Goal: Task Accomplishment & Management: Manage account settings

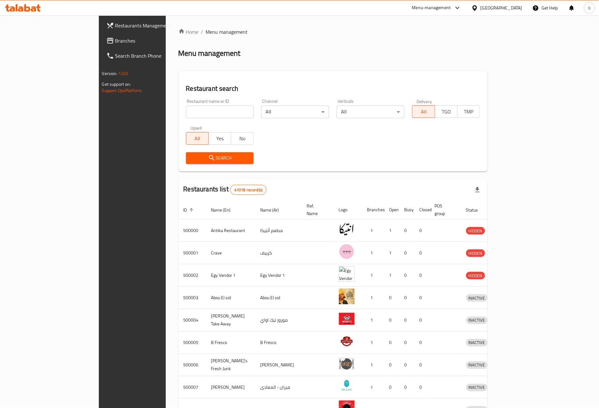
click at [115, 38] on span "Branches" at bounding box center [154, 41] width 79 height 8
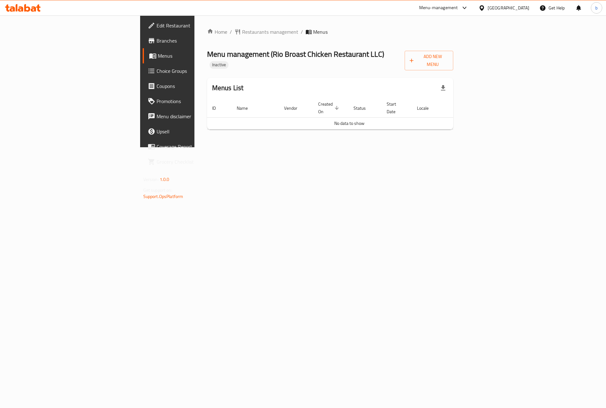
click at [454, 65] on div "Home / Restaurants management / Menus Menu management ( Rio Broast Chicken Rest…" at bounding box center [330, 81] width 246 height 107
click at [453, 61] on button "Add New Menu" at bounding box center [429, 61] width 49 height 20
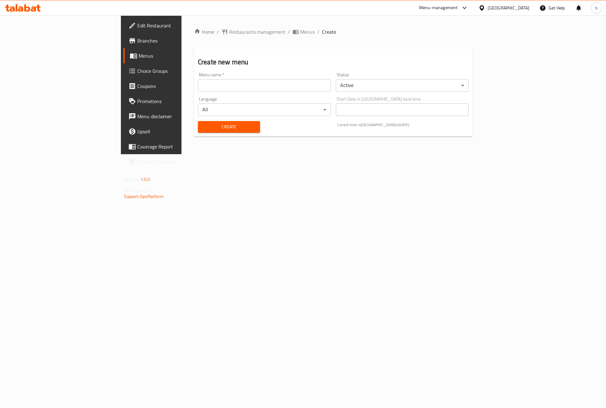
click at [198, 87] on input "text" at bounding box center [264, 85] width 133 height 13
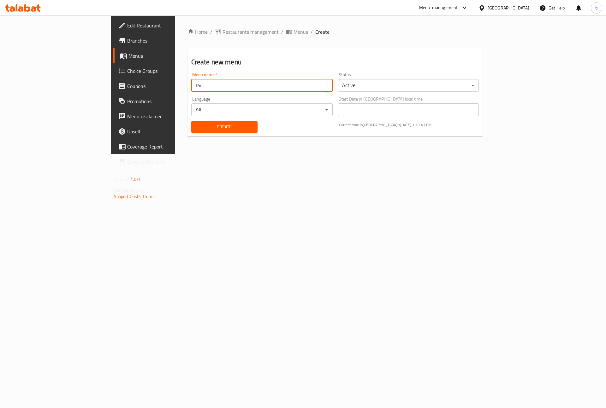
type input "Rio"
click at [191, 121] on button "Create" at bounding box center [224, 127] width 66 height 12
click at [286, 28] on span "Menus" at bounding box center [297, 32] width 22 height 8
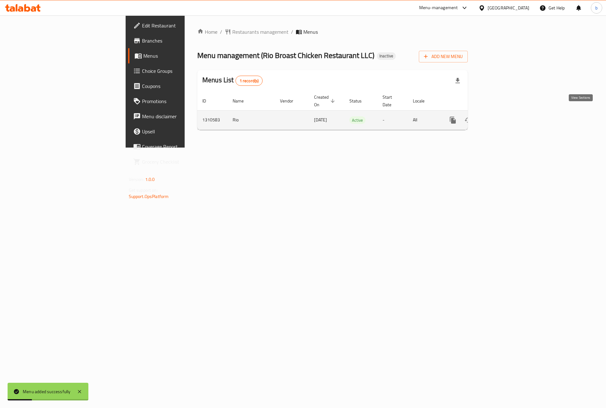
click at [502, 116] on icon "enhanced table" at bounding box center [499, 120] width 8 height 8
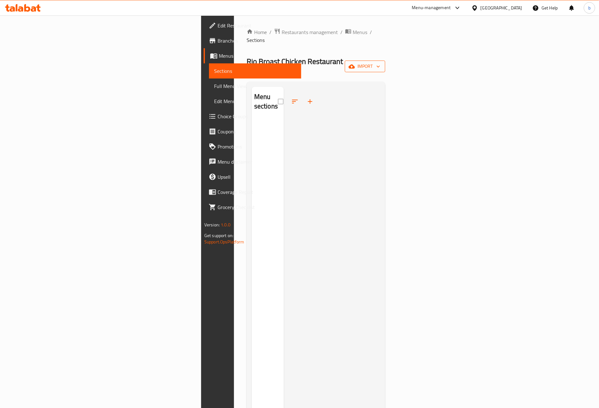
click at [380, 62] on span "import" at bounding box center [365, 66] width 30 height 8
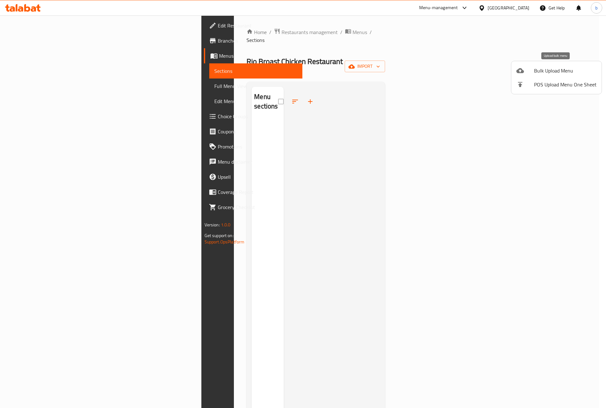
click at [554, 74] on span "Bulk Upload Menu" at bounding box center [565, 71] width 62 height 8
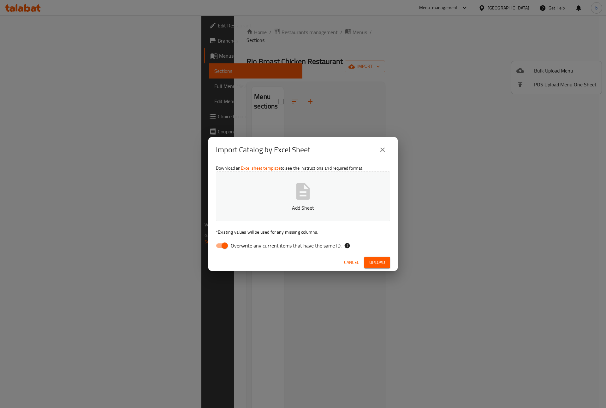
click at [219, 246] on input "Overwrite any current items that have the same ID." at bounding box center [225, 246] width 36 height 12
checkbox input "false"
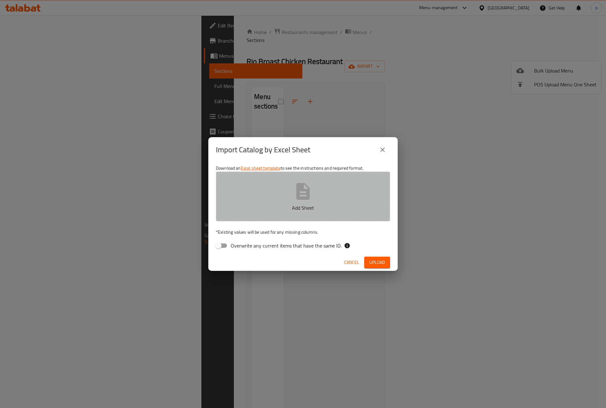
click at [344, 186] on button "Add Sheet" at bounding box center [303, 197] width 174 height 50
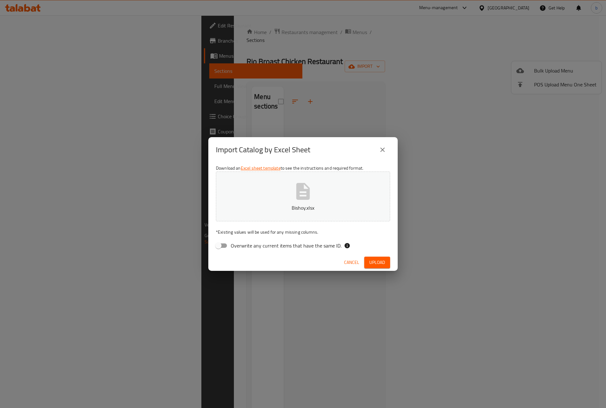
click at [377, 264] on span "Upload" at bounding box center [377, 263] width 16 height 8
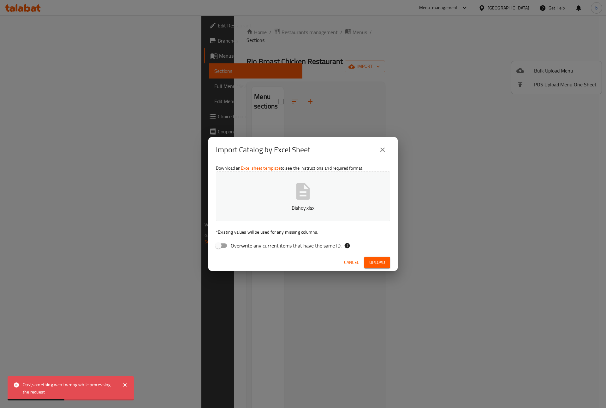
click at [357, 259] on span "Cancel" at bounding box center [351, 263] width 15 height 8
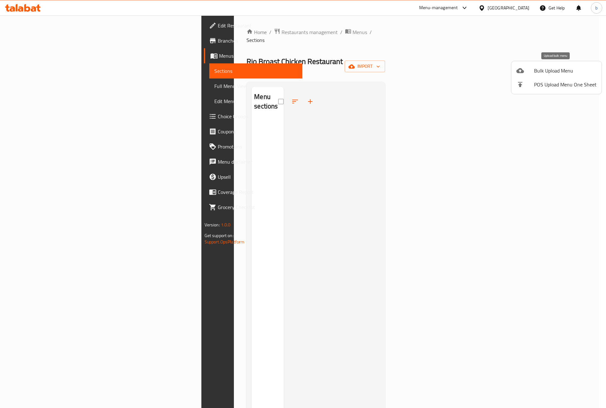
click at [550, 69] on span "Bulk Upload Menu" at bounding box center [565, 71] width 62 height 8
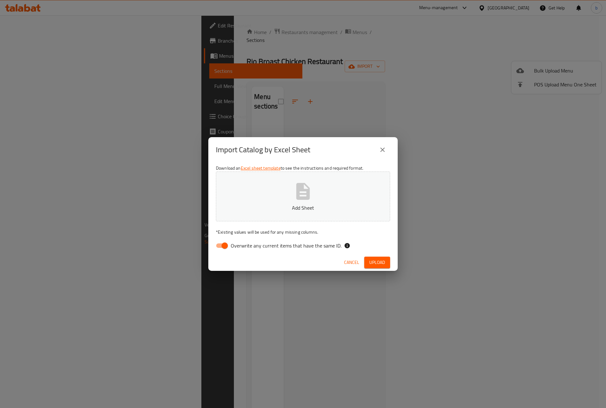
drag, startPoint x: 223, startPoint y: 245, endPoint x: 294, endPoint y: 182, distance: 94.5
click at [224, 245] on input "Overwrite any current items that have the same ID." at bounding box center [225, 246] width 36 height 12
checkbox input "false"
click at [295, 183] on icon "button" at bounding box center [303, 191] width 20 height 20
click at [373, 255] on div "Cancel Upload" at bounding box center [302, 262] width 189 height 17
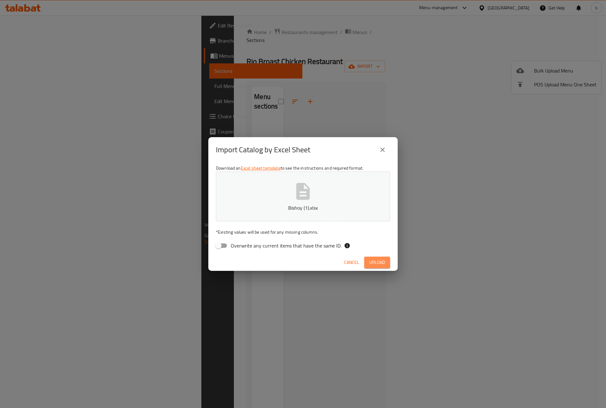
click at [376, 259] on span "Upload" at bounding box center [377, 263] width 16 height 8
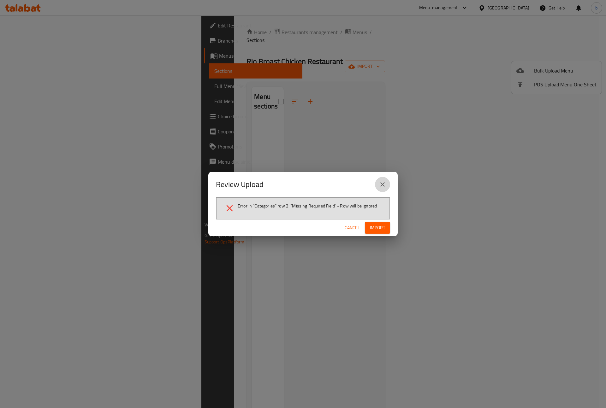
click at [388, 185] on button "close" at bounding box center [382, 184] width 15 height 15
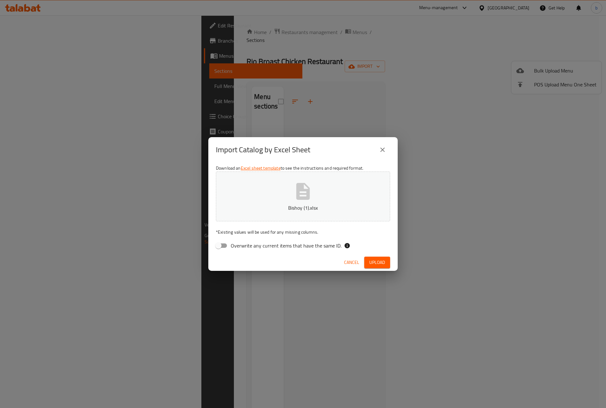
click at [281, 191] on button "Bishoy (1).xlsx" at bounding box center [303, 197] width 174 height 50
click at [379, 262] on span "Upload" at bounding box center [377, 263] width 16 height 8
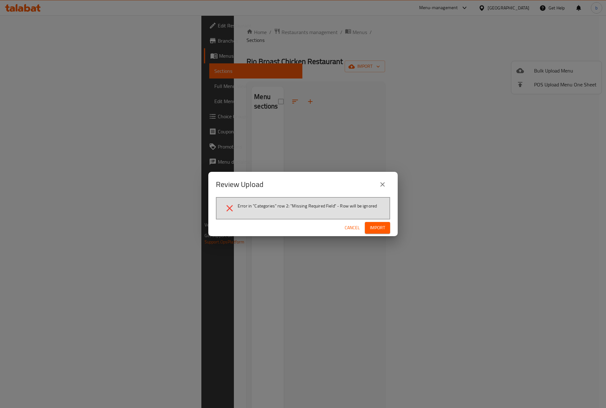
click at [388, 185] on button "close" at bounding box center [382, 184] width 15 height 15
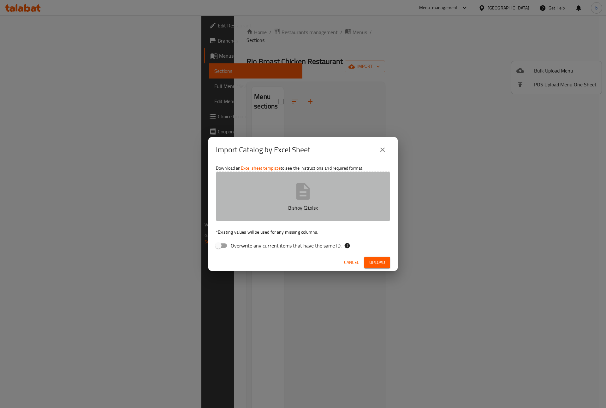
click at [316, 204] on p "Bishoy (2).xlsx" at bounding box center [303, 208] width 155 height 8
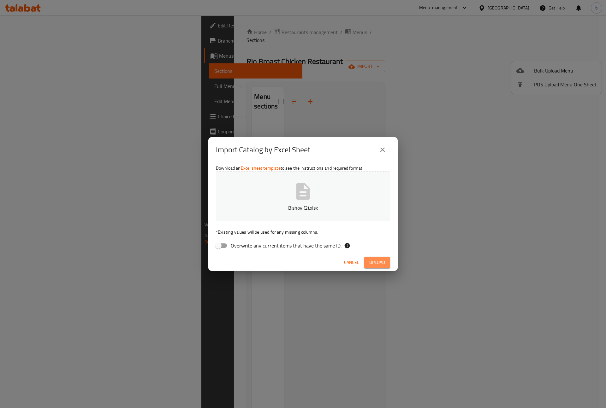
click at [382, 264] on span "Upload" at bounding box center [377, 263] width 16 height 8
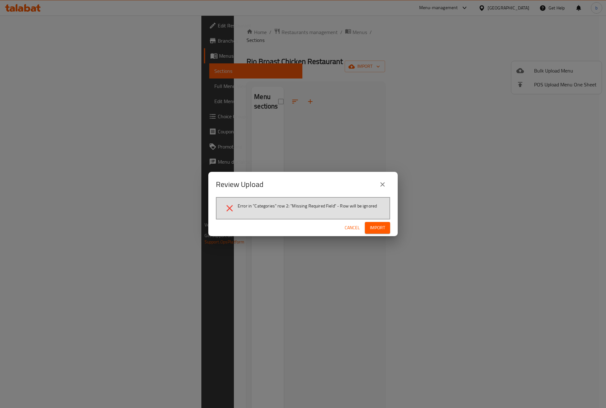
click at [386, 180] on button "close" at bounding box center [382, 184] width 15 height 15
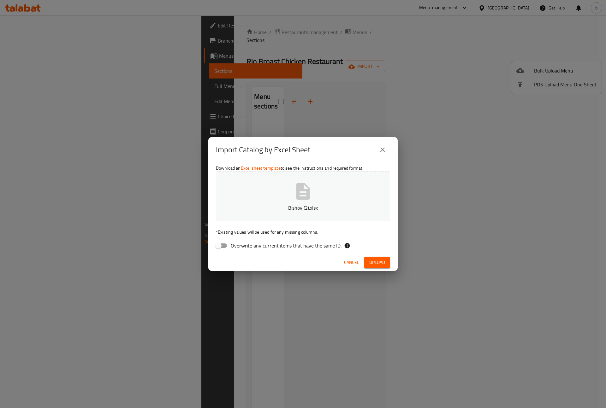
click at [300, 194] on icon "button" at bounding box center [303, 191] width 14 height 17
click at [378, 265] on span "Upload" at bounding box center [377, 263] width 16 height 8
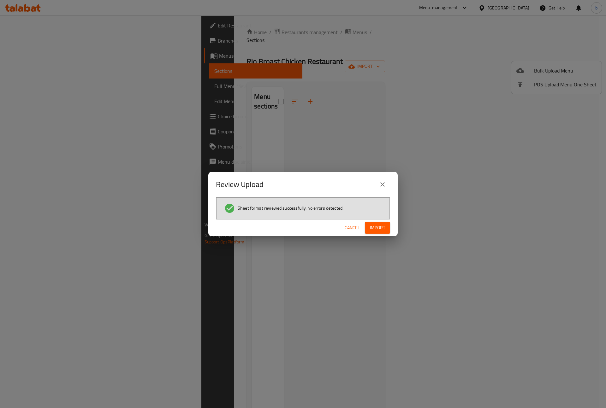
click at [376, 231] on span "Import" at bounding box center [377, 228] width 15 height 8
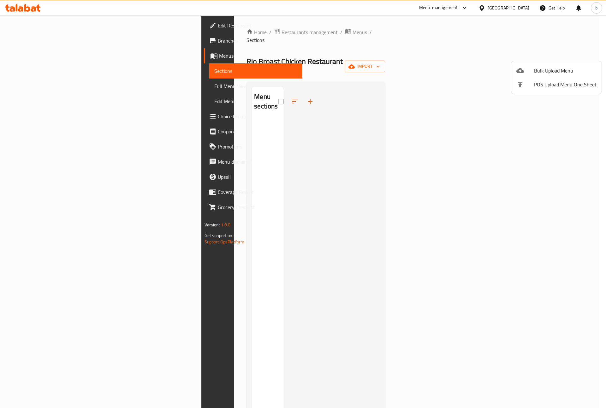
click at [384, 181] on div at bounding box center [303, 204] width 606 height 408
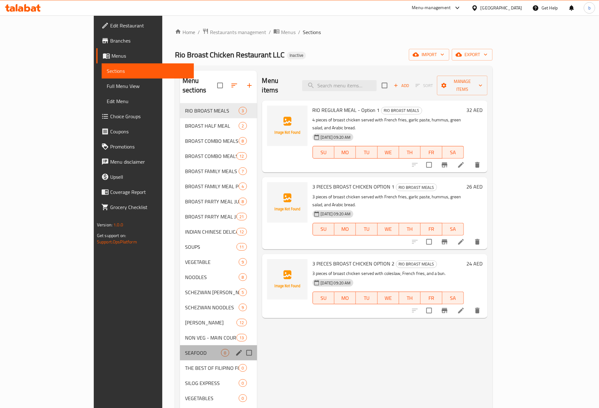
click at [180, 346] on div "SEAFOOD 0" at bounding box center [218, 353] width 77 height 15
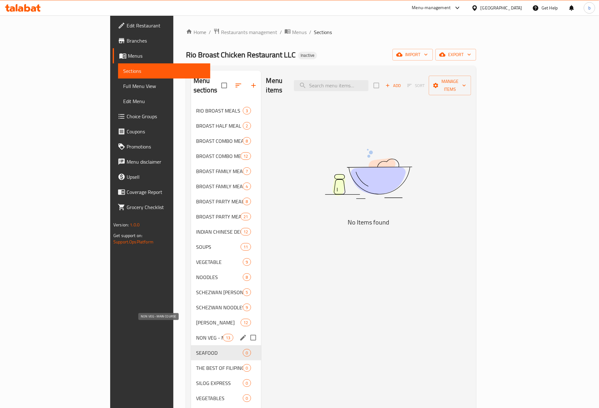
click at [196, 334] on span "NON VEG - MAIN COURSE" at bounding box center [209, 338] width 27 height 8
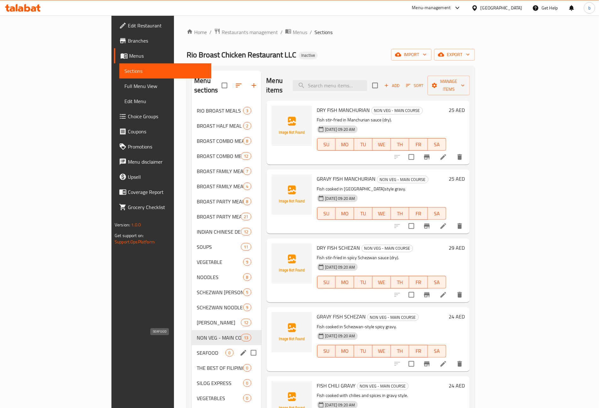
click at [197, 349] on span "SEAFOOD" at bounding box center [211, 353] width 29 height 8
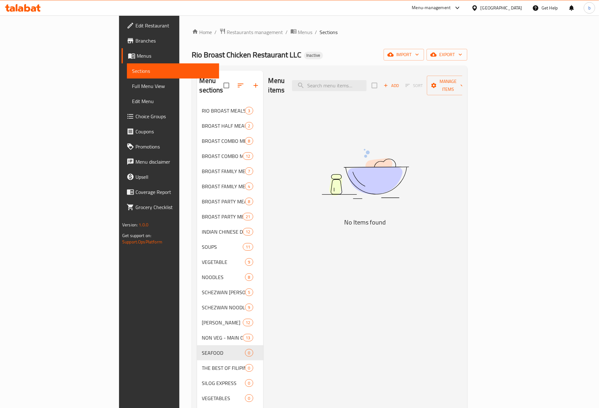
click at [132, 88] on span "Full Menu View" at bounding box center [173, 86] width 82 height 8
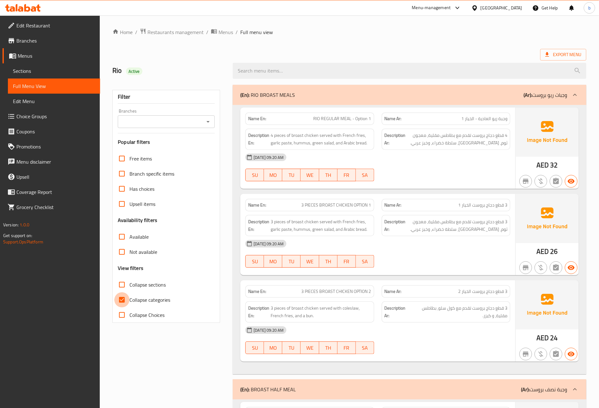
click at [122, 304] on input "Collapse categories" at bounding box center [121, 300] width 15 height 15
checkbox input "false"
click at [383, 50] on div "Export Menu" at bounding box center [349, 55] width 474 height 12
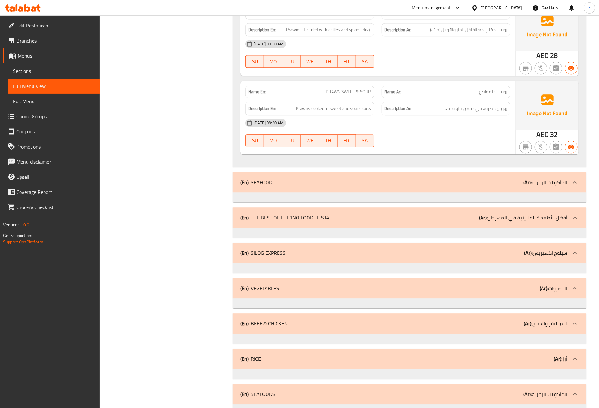
scroll to position [12693, 0]
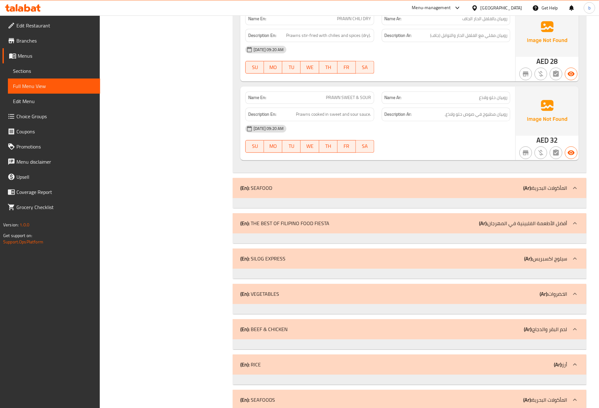
drag, startPoint x: 37, startPoint y: 73, endPoint x: 46, endPoint y: 83, distance: 13.6
click at [37, 73] on span "Sections" at bounding box center [54, 71] width 82 height 8
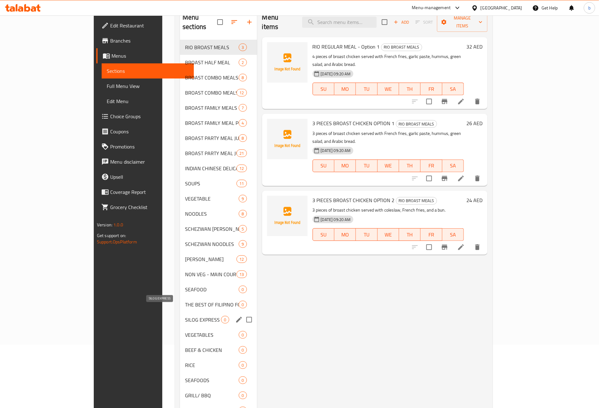
scroll to position [47, 0]
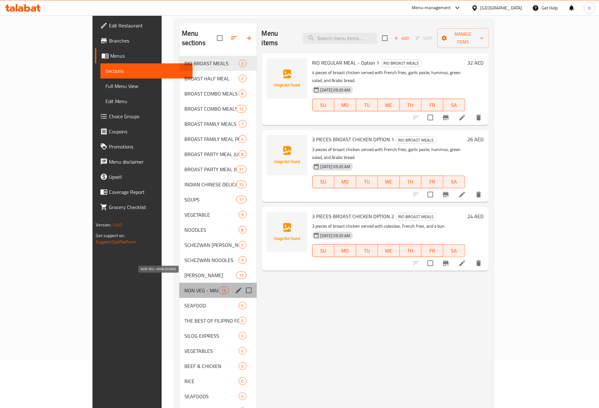
drag, startPoint x: 177, startPoint y: 279, endPoint x: 3, endPoint y: 265, distance: 174.7
click at [184, 287] on span "NON VEG - MAIN COURSE" at bounding box center [201, 291] width 34 height 8
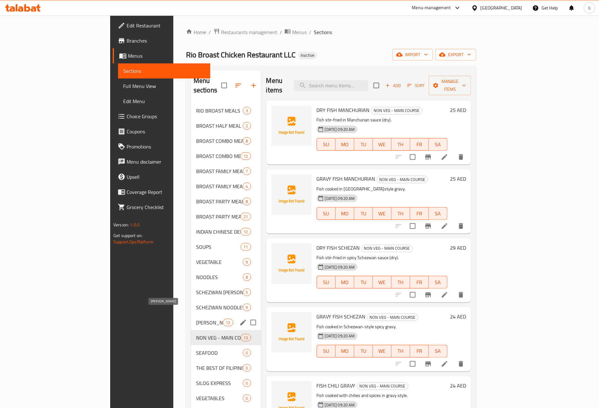
click at [196, 319] on span "[PERSON_NAME]" at bounding box center [209, 323] width 27 height 8
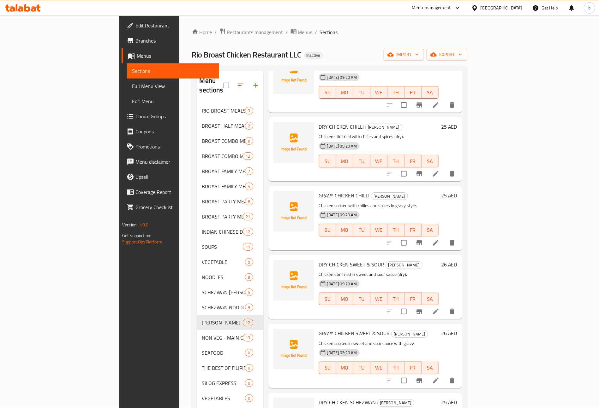
scroll to position [151, 0]
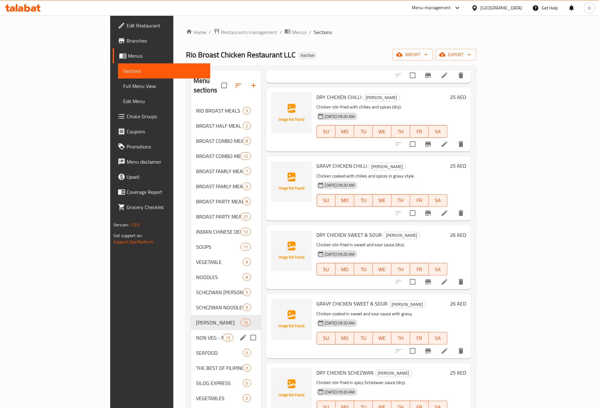
click at [191, 333] on div "NON VEG - MAIN COURSE 13" at bounding box center [226, 337] width 70 height 15
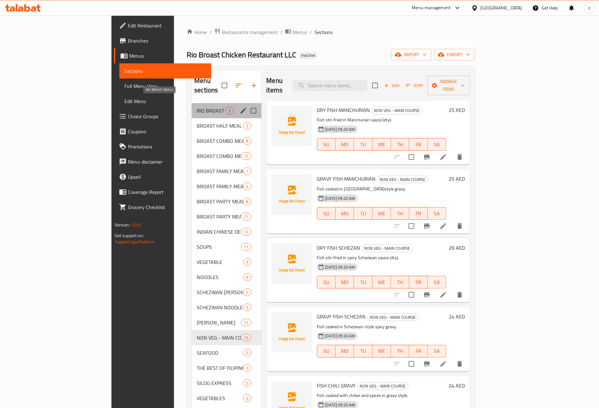
click at [197, 107] on span "RIO BROAST MEALS" at bounding box center [211, 111] width 29 height 8
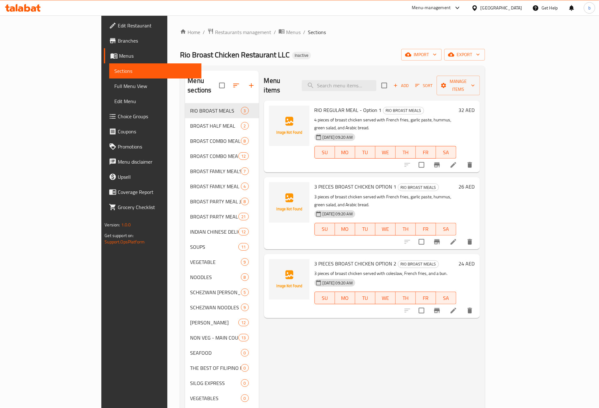
click at [114, 88] on span "Full Menu View" at bounding box center [155, 86] width 82 height 8
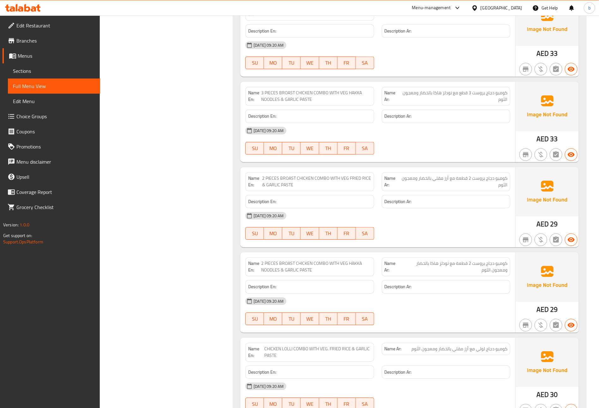
scroll to position [615, 0]
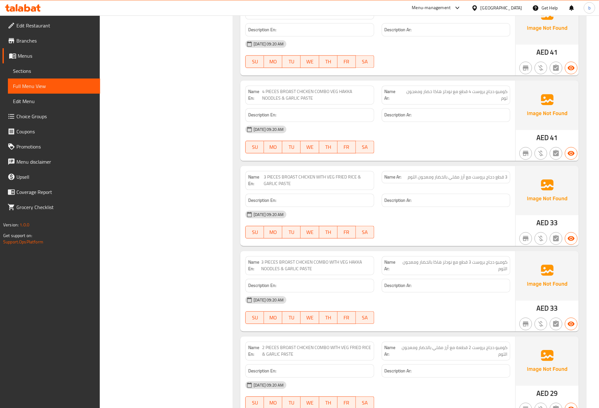
click at [42, 71] on span "Sections" at bounding box center [54, 71] width 82 height 8
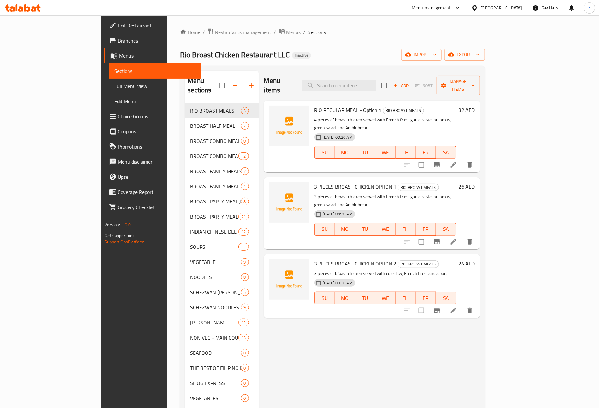
click at [286, 28] on span "Menus" at bounding box center [293, 32] width 15 height 8
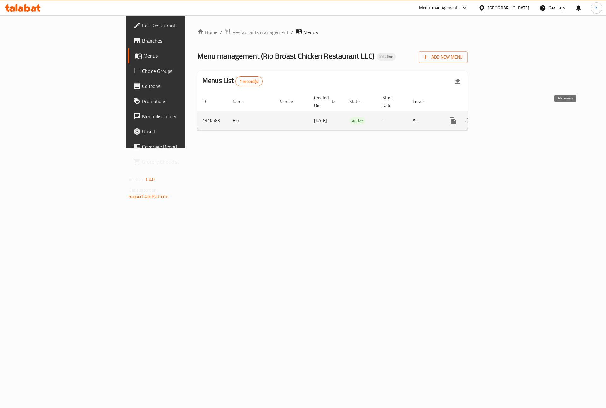
click at [491, 118] on button "enhanced table" at bounding box center [483, 120] width 15 height 15
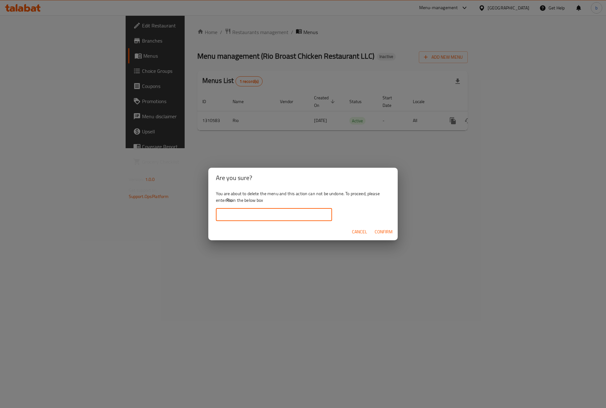
click at [290, 210] on input "text" at bounding box center [274, 215] width 116 height 13
click at [391, 234] on span "Confirm" at bounding box center [384, 232] width 18 height 8
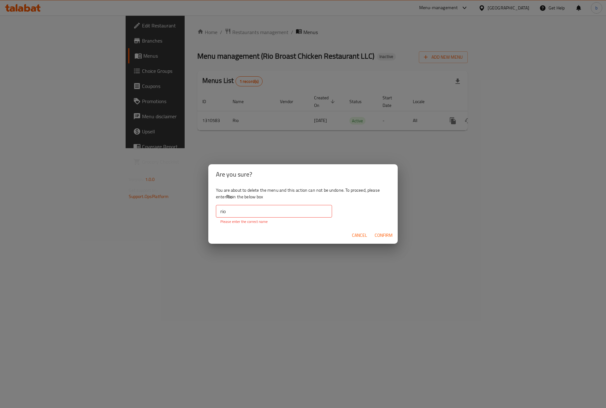
drag, startPoint x: 261, startPoint y: 208, endPoint x: 270, endPoint y: 212, distance: 9.7
click at [261, 208] on input "rio" at bounding box center [274, 211] width 116 height 13
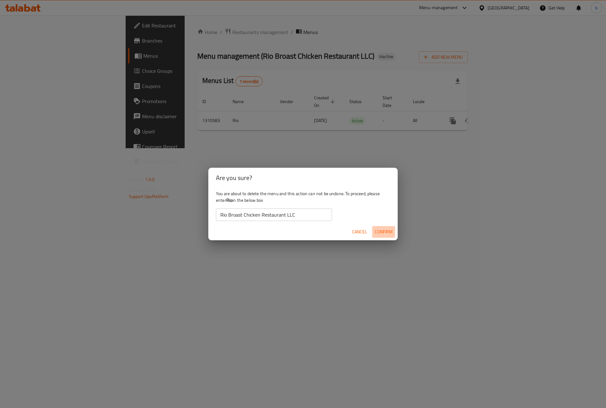
click at [379, 230] on span "Confirm" at bounding box center [384, 232] width 18 height 8
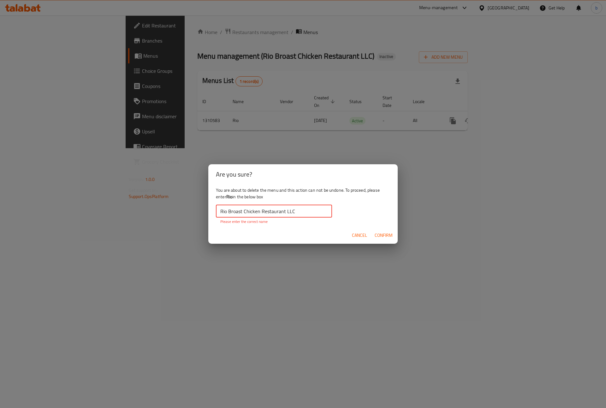
drag, startPoint x: 301, startPoint y: 213, endPoint x: 229, endPoint y: 211, distance: 72.6
click at [229, 211] on input "Rio Broast Chicken Restaurant LLC" at bounding box center [274, 211] width 116 height 13
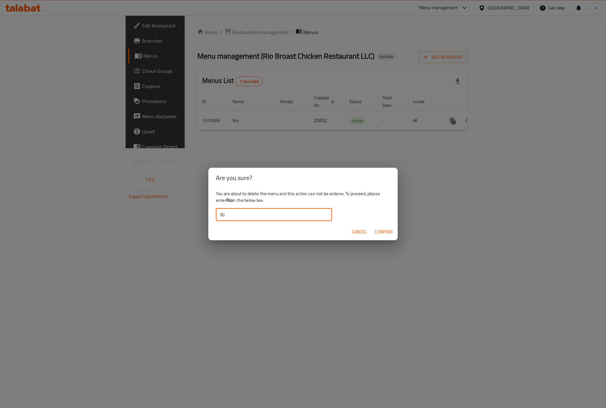
type input "R"
click at [390, 230] on span "Confirm" at bounding box center [384, 232] width 18 height 8
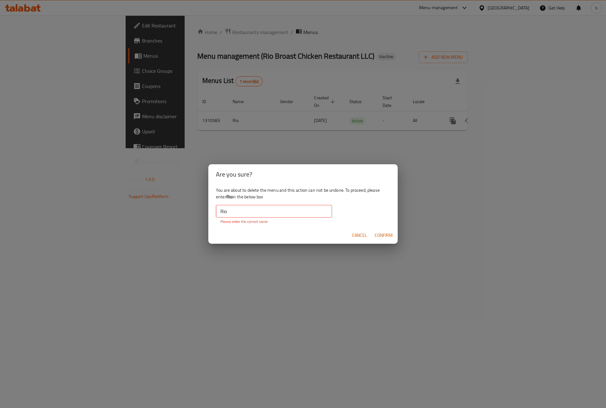
click at [265, 210] on input "Rio" at bounding box center [274, 211] width 116 height 13
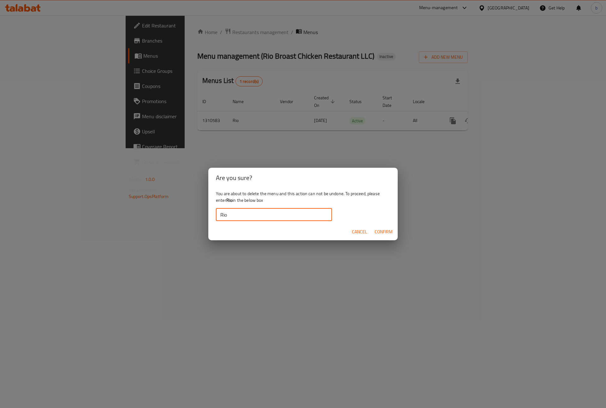
type input "Rio"
click at [387, 232] on span "Confirm" at bounding box center [384, 232] width 18 height 8
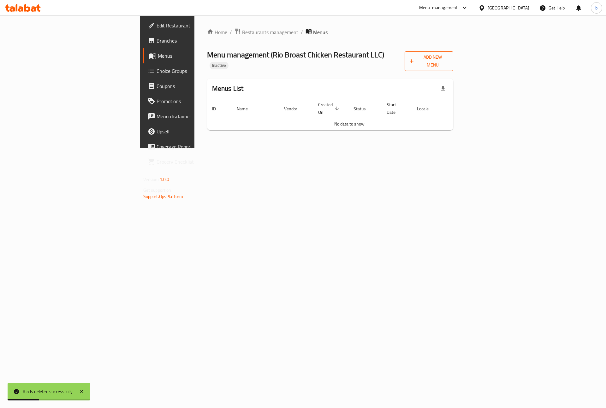
click at [448, 60] on span "Add New Menu" at bounding box center [429, 61] width 39 height 16
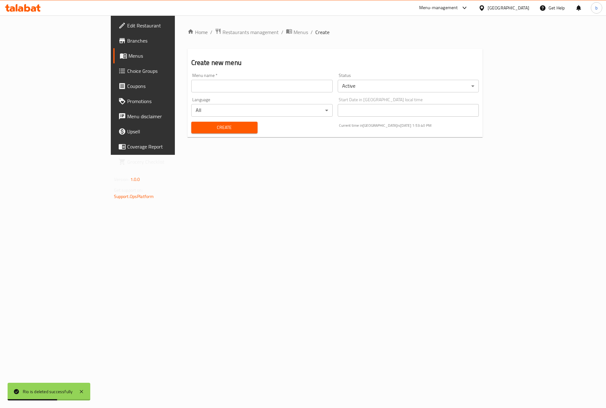
click at [271, 81] on input "text" at bounding box center [261, 86] width 141 height 13
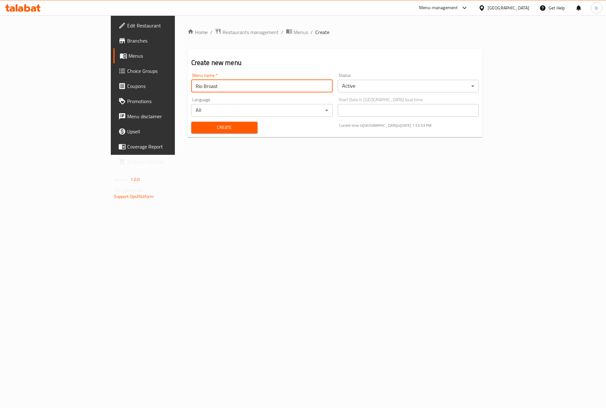
type input "Rio Broast"
click at [191, 122] on button "Create" at bounding box center [224, 128] width 66 height 12
click at [128, 56] on span "Menus" at bounding box center [167, 56] width 79 height 8
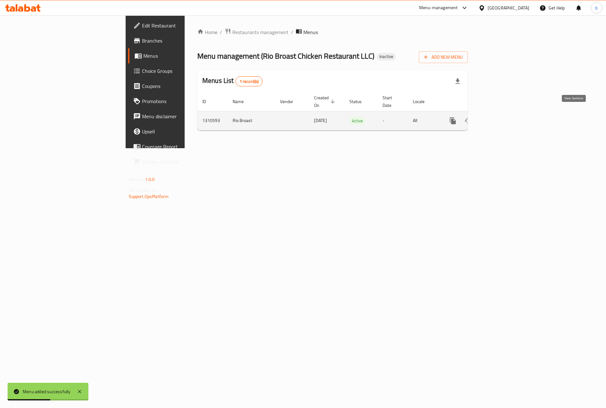
click at [501, 118] on icon "enhanced table" at bounding box center [499, 121] width 6 height 6
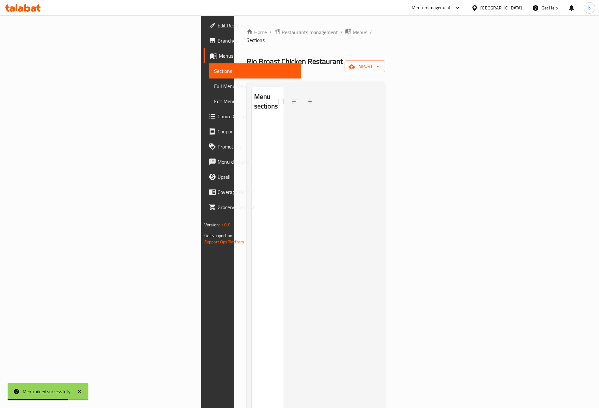
click at [385, 61] on button "import" at bounding box center [365, 67] width 40 height 12
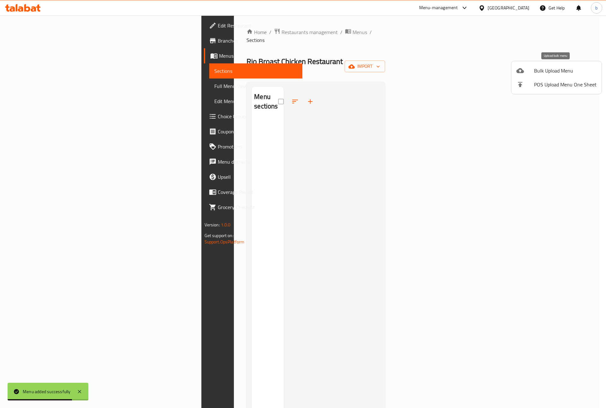
click at [549, 73] on span "Bulk Upload Menu" at bounding box center [565, 71] width 62 height 8
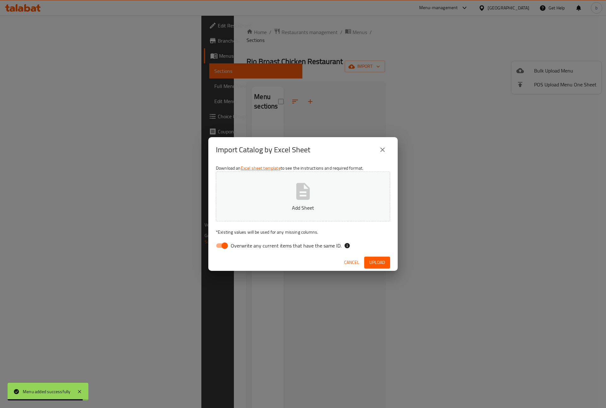
click at [224, 246] on input "Overwrite any current items that have the same ID." at bounding box center [225, 246] width 36 height 12
checkbox input "false"
click at [331, 191] on button "Add Sheet" at bounding box center [303, 197] width 174 height 50
click at [387, 147] on button "close" at bounding box center [382, 149] width 15 height 15
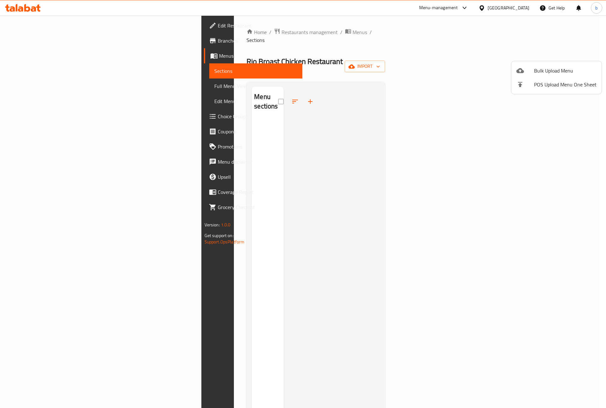
click at [548, 65] on li "Bulk Upload Menu" at bounding box center [556, 71] width 90 height 14
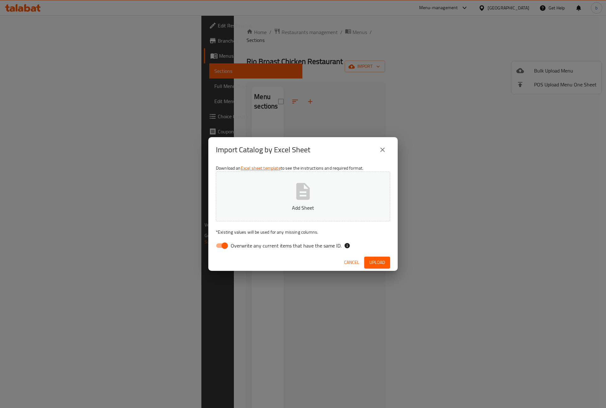
click at [223, 245] on input "Overwrite any current items that have the same ID." at bounding box center [225, 246] width 36 height 12
checkbox input "false"
click at [270, 207] on p "Add Sheet" at bounding box center [303, 208] width 155 height 8
click at [375, 261] on span "Upload" at bounding box center [377, 263] width 16 height 8
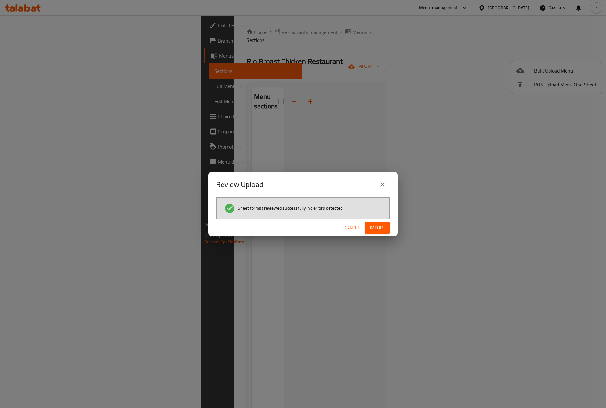
click at [373, 224] on span "Import" at bounding box center [377, 228] width 15 height 8
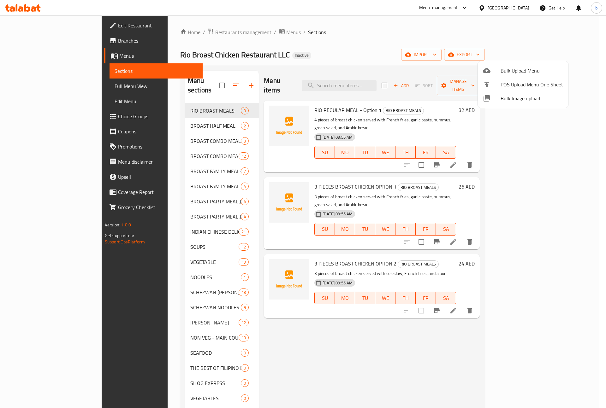
click at [347, 362] on div at bounding box center [303, 204] width 606 height 408
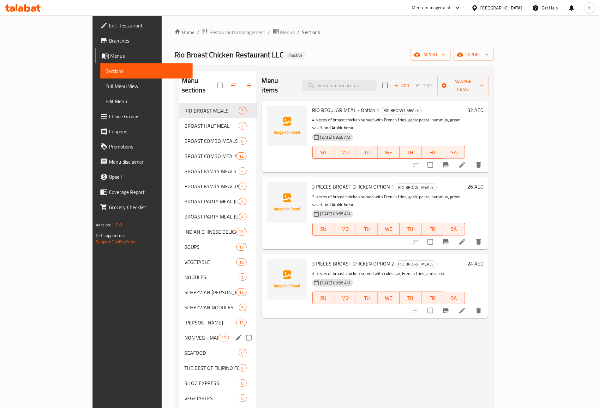
click at [180, 333] on div "NON VEG - MAIN COURSE 13" at bounding box center [217, 337] width 77 height 15
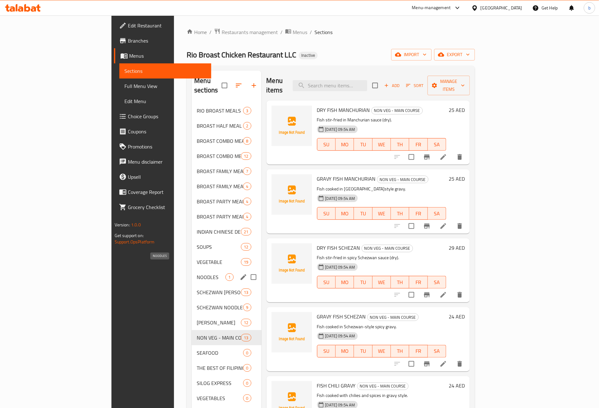
click at [197, 274] on span "NOODLES" at bounding box center [211, 278] width 29 height 8
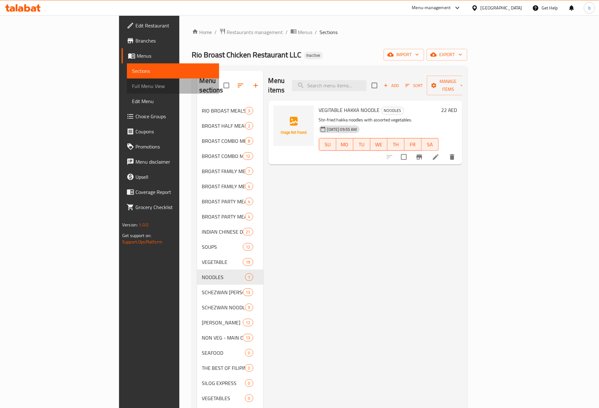
click at [132, 86] on span "Full Menu View" at bounding box center [173, 86] width 82 height 8
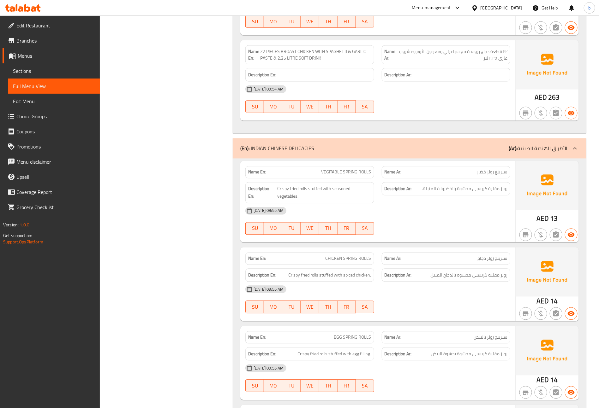
scroll to position [4166, 0]
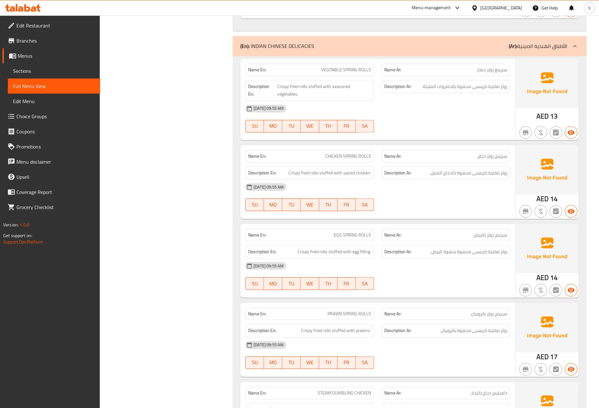
scroll to position [4166, 0]
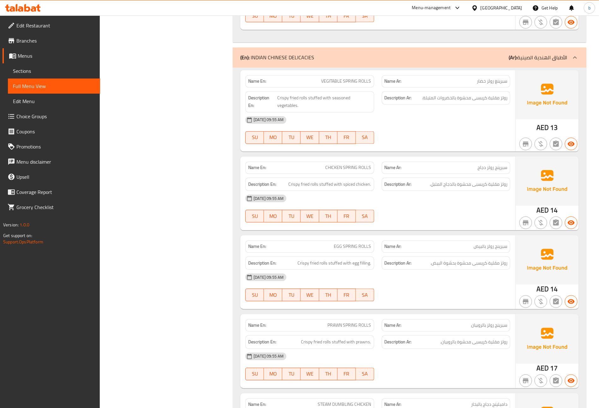
click at [316, 62] on div "(En): INDIAN CHINESE DELICACIES (Ar): الأطباق الهندية الصينية" at bounding box center [403, 58] width 327 height 8
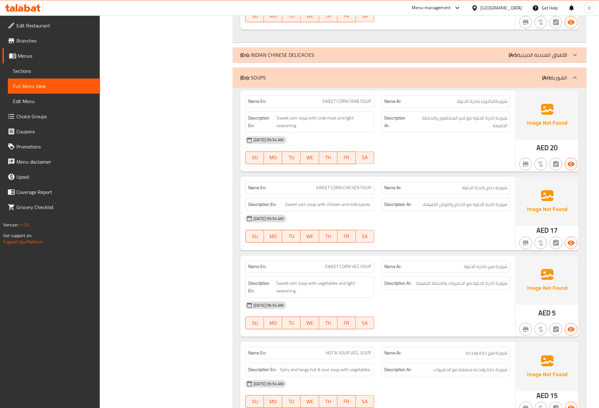
click at [28, 70] on span "Sections" at bounding box center [54, 71] width 82 height 8
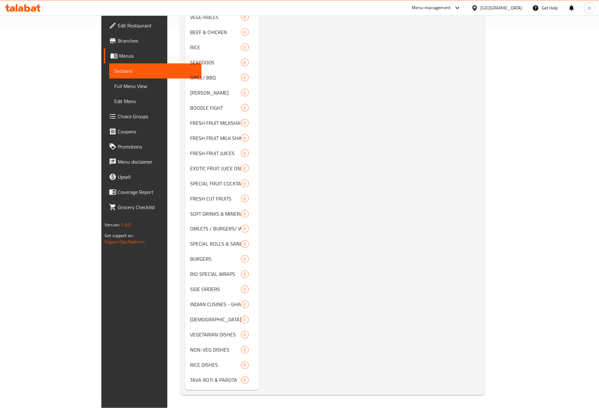
scroll to position [88, 0]
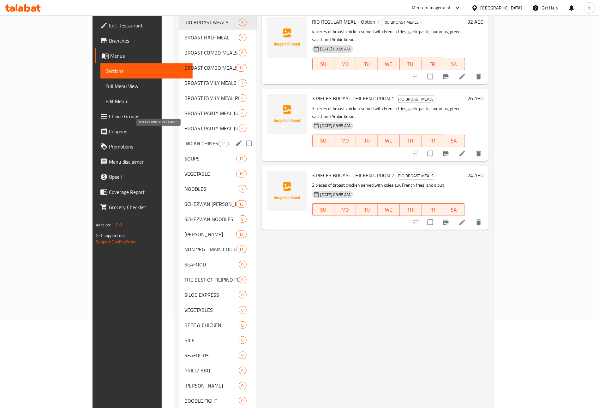
click at [184, 140] on span "INDIAN CHINESE DELICACIES" at bounding box center [201, 144] width 34 height 8
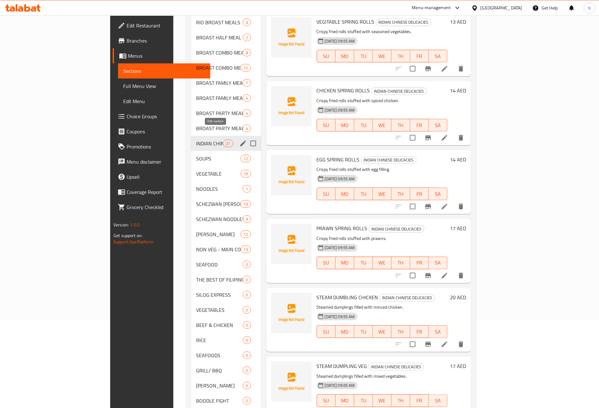
click at [238, 139] on button "edit" at bounding box center [242, 143] width 9 height 9
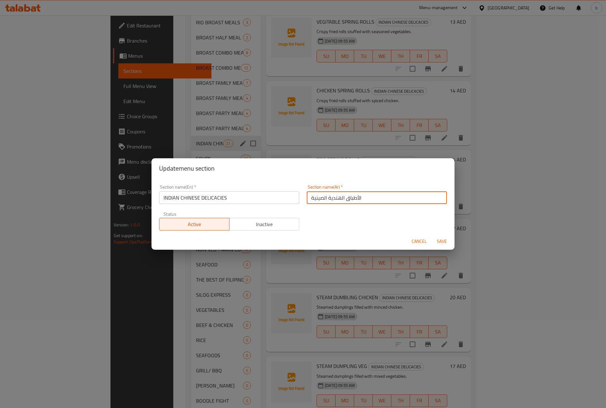
drag, startPoint x: 342, startPoint y: 198, endPoint x: 365, endPoint y: 199, distance: 22.4
click at [365, 199] on input "الأطباق الهندية الصينية" at bounding box center [377, 198] width 140 height 13
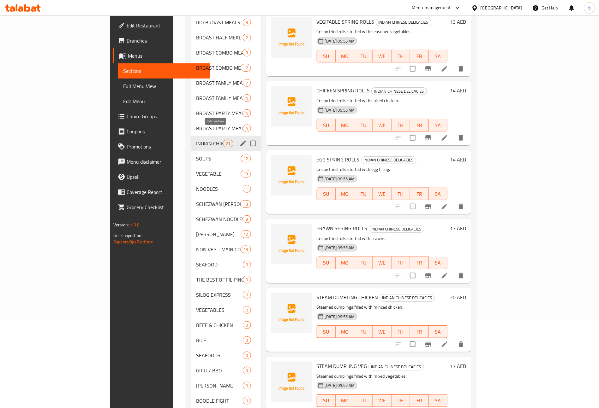
click at [239, 140] on icon "edit" at bounding box center [243, 144] width 8 height 8
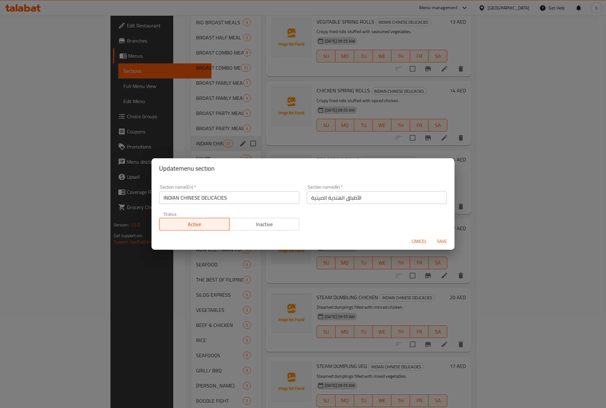
click at [348, 203] on input "الأطباق الهندية الصينية" at bounding box center [377, 198] width 140 height 13
type input "الهندية الصينية اللذيذة"
click at [444, 240] on span "Save" at bounding box center [441, 242] width 15 height 8
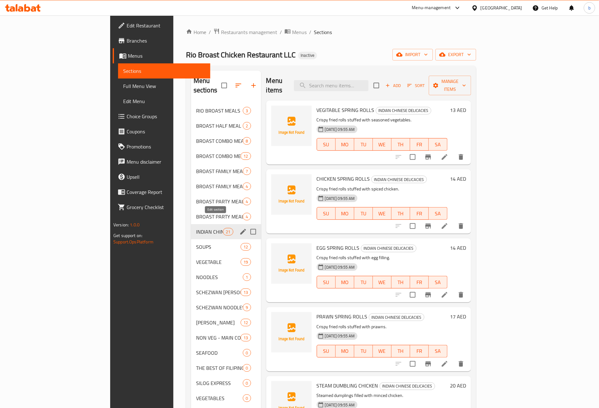
click at [238, 227] on button "edit" at bounding box center [242, 231] width 9 height 9
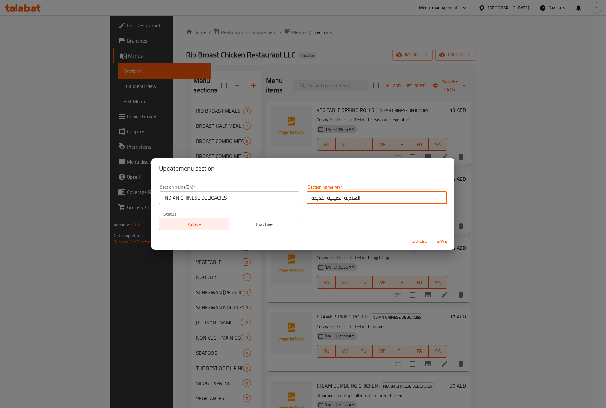
drag, startPoint x: 324, startPoint y: 199, endPoint x: 311, endPoint y: 200, distance: 13.3
click at [311, 200] on input "الهندية الصينية اللذيذة" at bounding box center [377, 198] width 140 height 13
type input "الهندية الصينية الشهية"
click at [442, 240] on span "Save" at bounding box center [441, 242] width 15 height 8
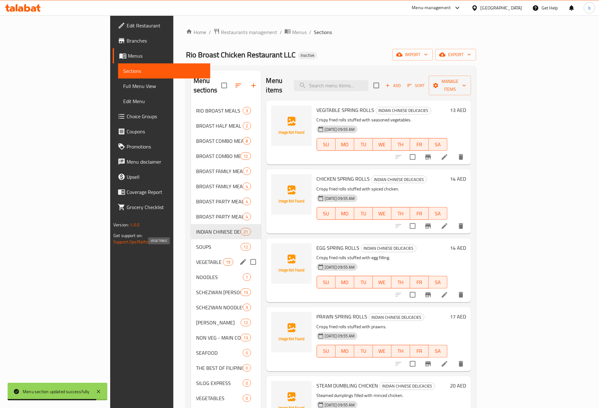
click at [196, 258] on span "VEGETABLE" at bounding box center [209, 262] width 27 height 8
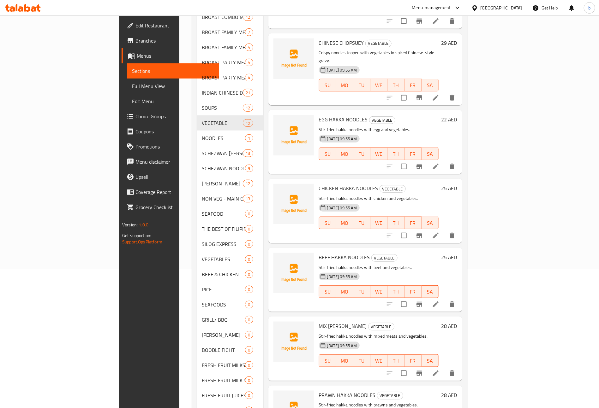
scroll to position [142, 0]
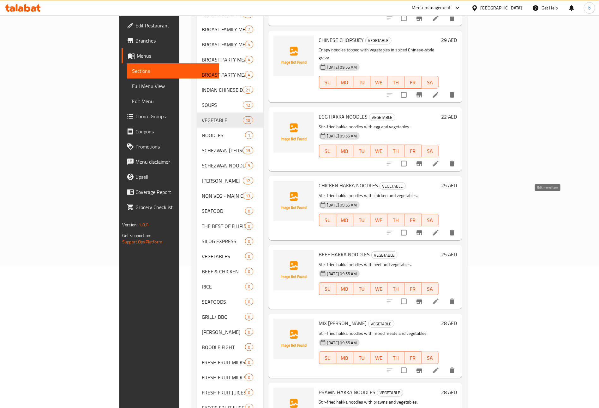
click at [439, 229] on icon at bounding box center [436, 233] width 8 height 8
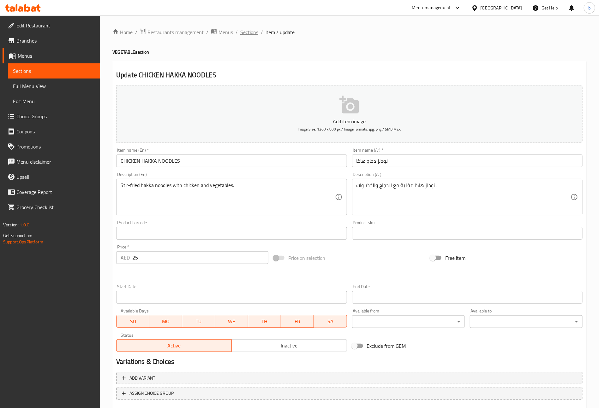
click at [248, 34] on span "Sections" at bounding box center [249, 32] width 18 height 8
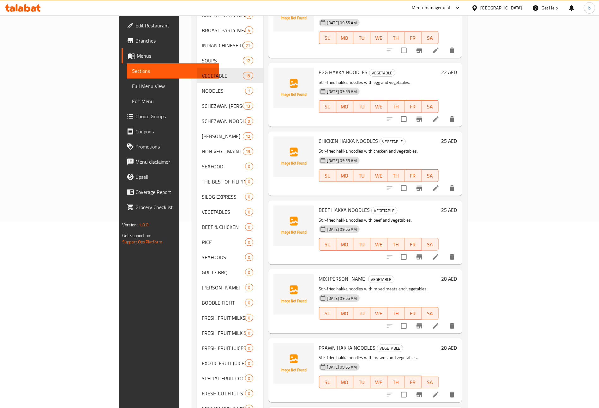
scroll to position [95, 0]
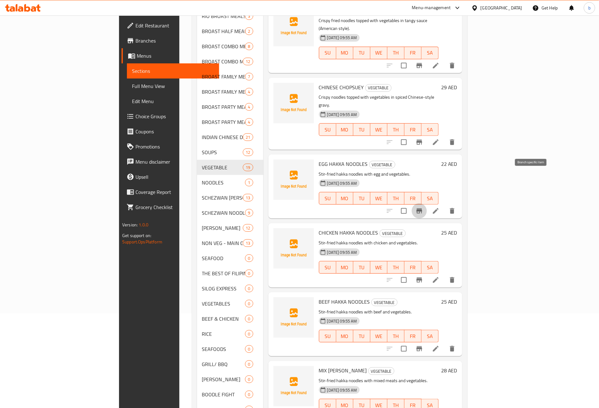
click at [423, 207] on icon "Branch-specific-item" at bounding box center [419, 211] width 8 height 8
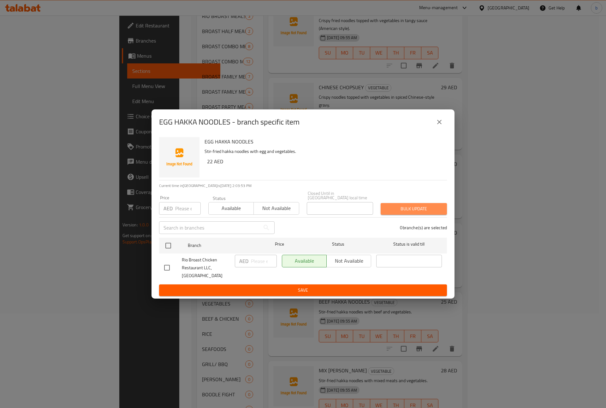
click at [409, 215] on button "Bulk update" at bounding box center [414, 209] width 66 height 12
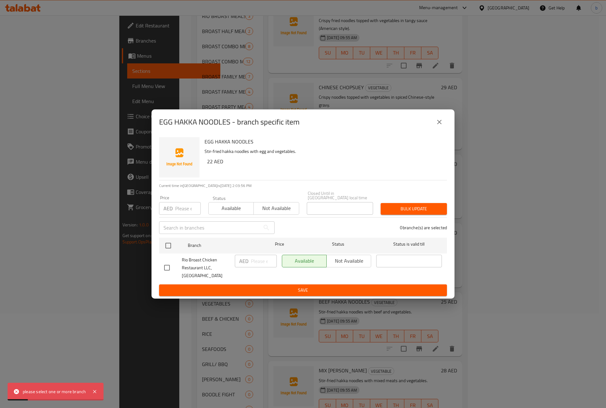
click at [442, 130] on button "close" at bounding box center [439, 122] width 15 height 15
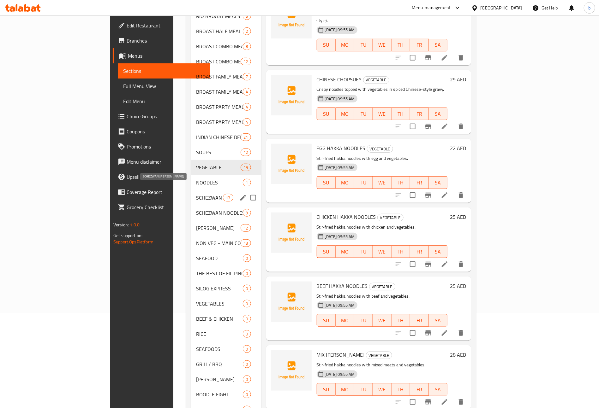
click at [196, 194] on span "SCHEZWAN [PERSON_NAME]" at bounding box center [209, 198] width 27 height 8
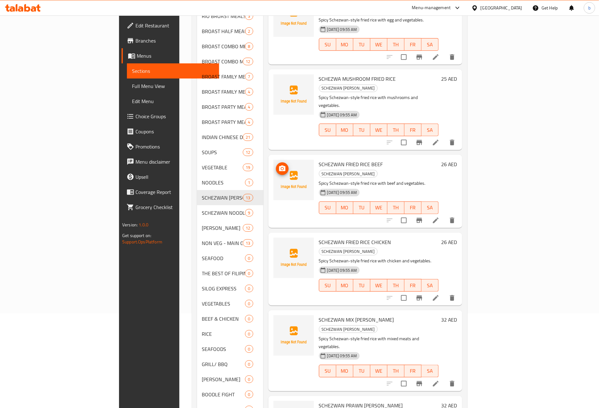
scroll to position [220, 0]
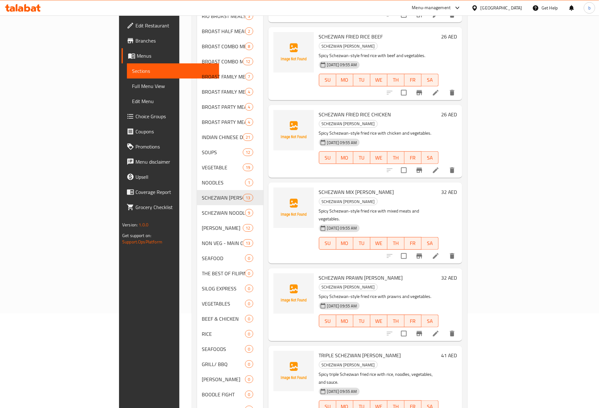
click at [438, 207] on p "Spicy Schezwan-style fried rice with mixed meats and vegetables." at bounding box center [379, 215] width 120 height 16
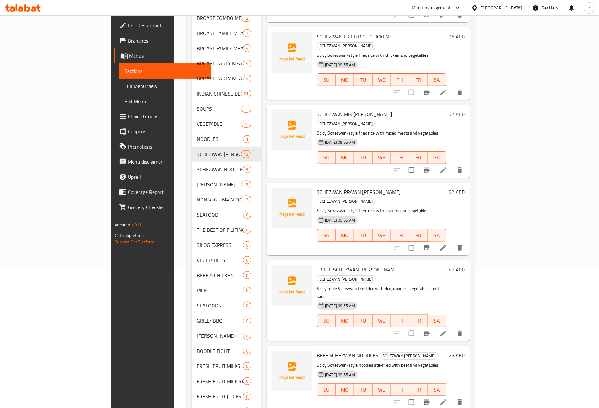
scroll to position [135, 0]
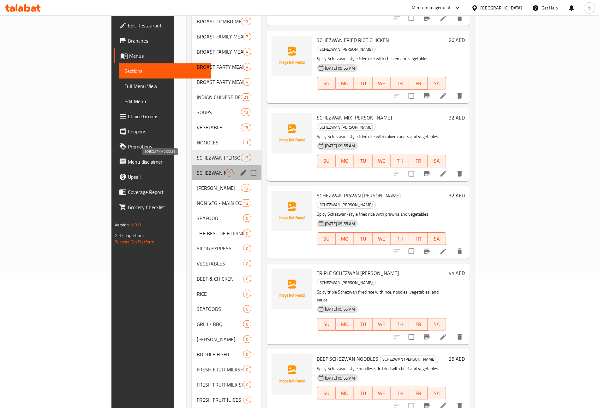
click at [197, 169] on span "SCHEZWAN NOODLES" at bounding box center [211, 173] width 29 height 8
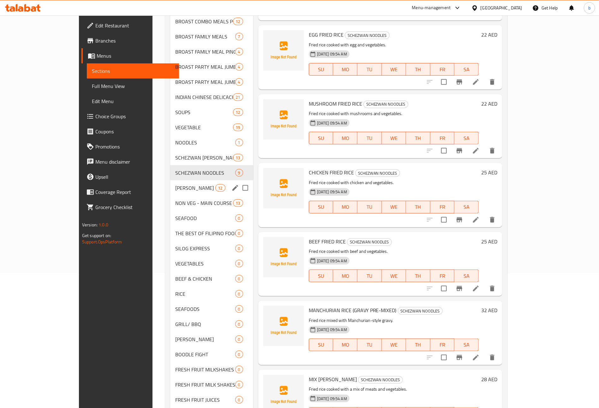
drag, startPoint x: 161, startPoint y: 184, endPoint x: 149, endPoint y: 188, distance: 13.0
click at [170, 184] on div "FRIED RICE 12" at bounding box center [211, 188] width 83 height 15
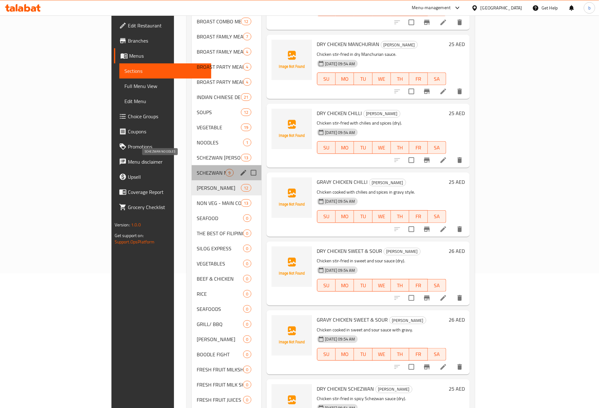
click at [197, 169] on span "SCHEZWAN NOODLES" at bounding box center [211, 173] width 29 height 8
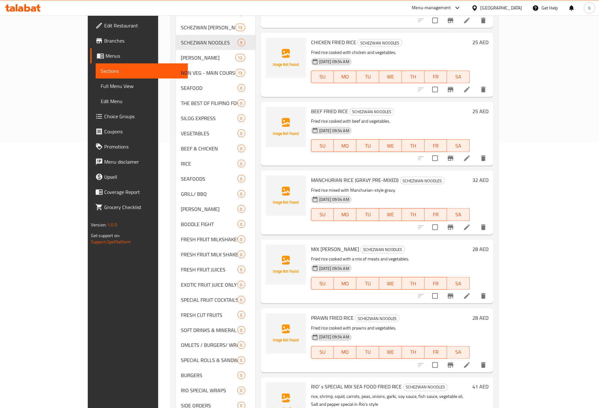
scroll to position [135, 0]
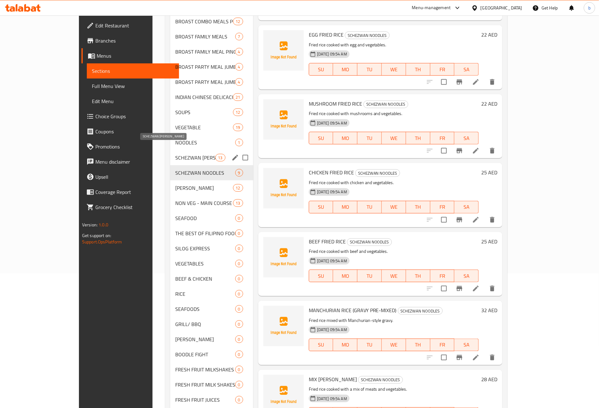
click at [175, 154] on span "SCHEZWAN [PERSON_NAME]" at bounding box center [195, 158] width 40 height 8
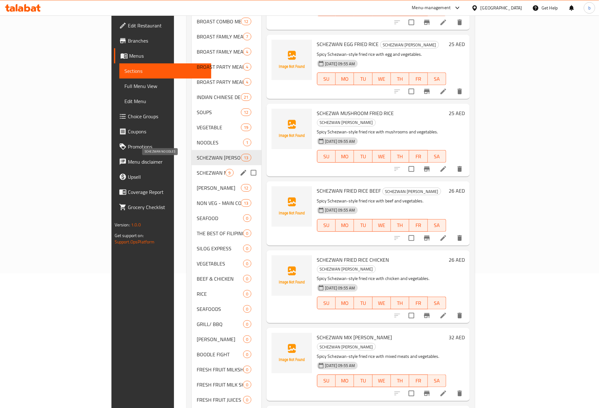
click at [197, 169] on span "SCHEZWAN NOODLES" at bounding box center [211, 173] width 29 height 8
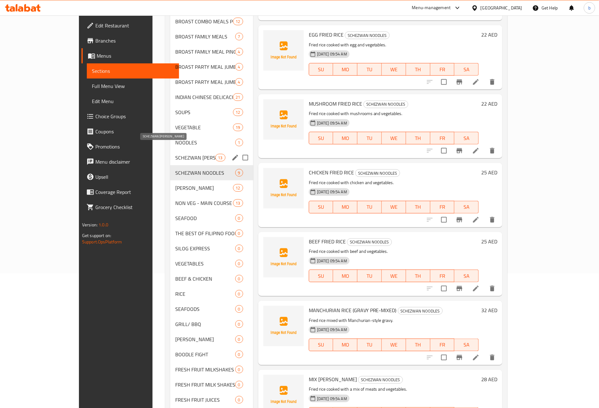
click at [175, 154] on span "SCHEZWAN [PERSON_NAME]" at bounding box center [195, 158] width 40 height 8
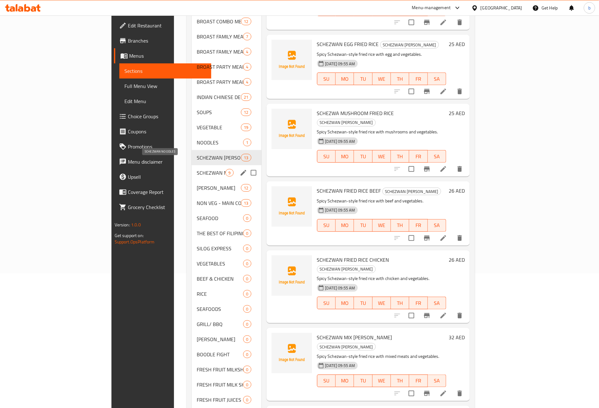
click at [197, 169] on span "SCHEZWAN NOODLES" at bounding box center [211, 173] width 29 height 8
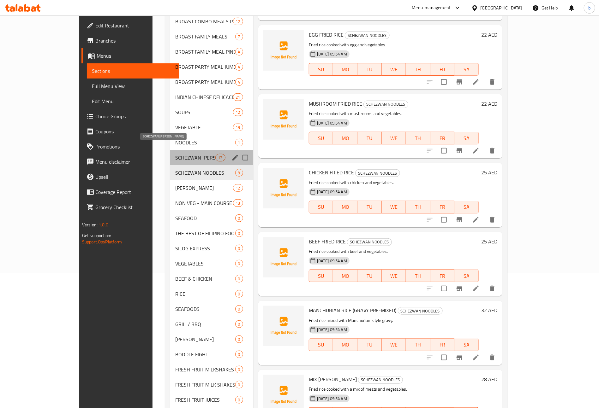
click at [175, 154] on span "SCHEZWAN [PERSON_NAME]" at bounding box center [195, 158] width 40 height 8
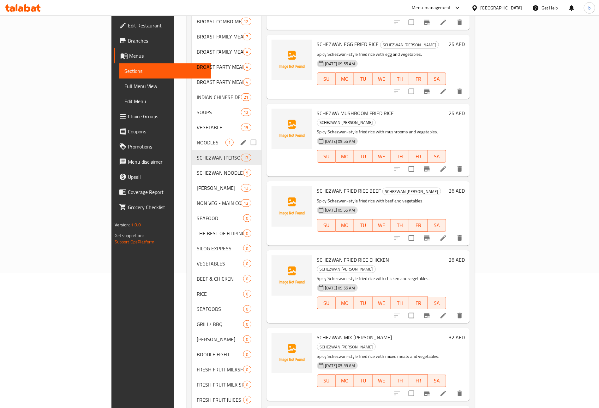
click at [197, 139] on span "NOODLES" at bounding box center [211, 143] width 29 height 8
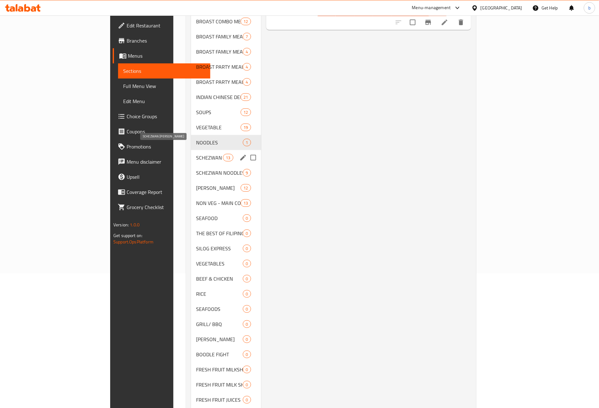
click at [196, 154] on span "SCHEZWAN [PERSON_NAME]" at bounding box center [209, 158] width 27 height 8
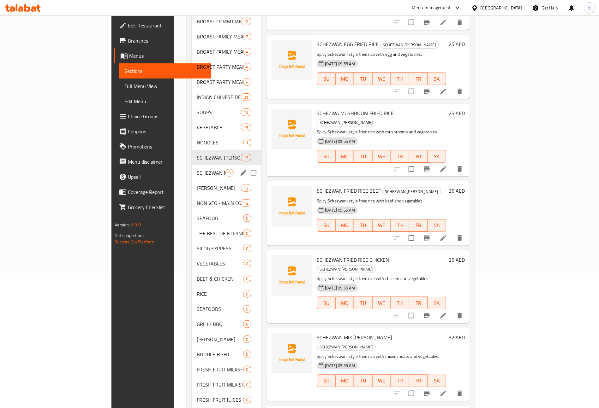
click at [197, 169] on span "SCHEZWAN NOODLES" at bounding box center [211, 173] width 29 height 8
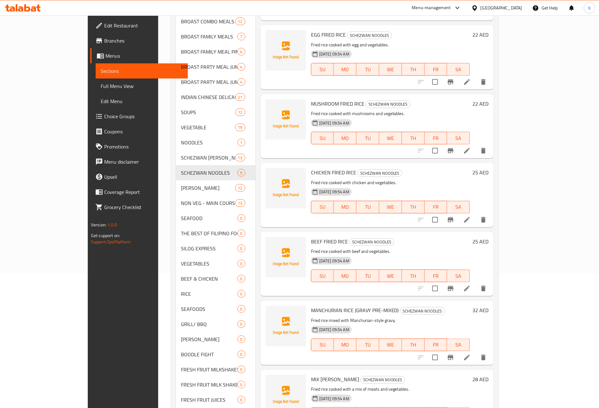
click at [437, 243] on h6 "BEEF FRIED RICE SCHEZWAN NOODLES" at bounding box center [390, 241] width 159 height 9
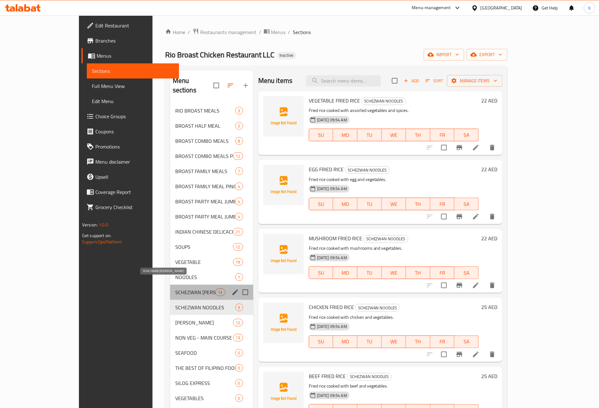
click at [175, 289] on span "SCHEZWAN [PERSON_NAME]" at bounding box center [195, 293] width 40 height 8
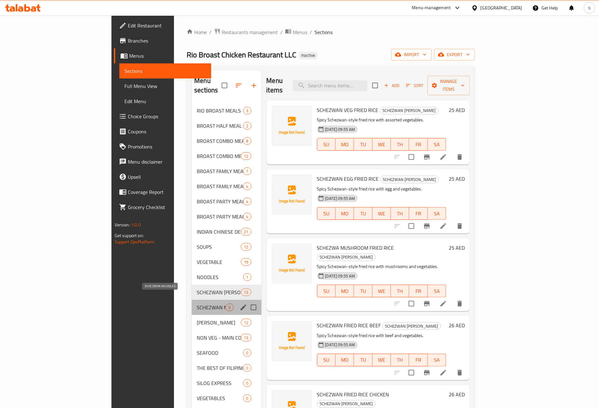
click at [197, 304] on span "SCHEZWAN NOODLES" at bounding box center [211, 308] width 29 height 8
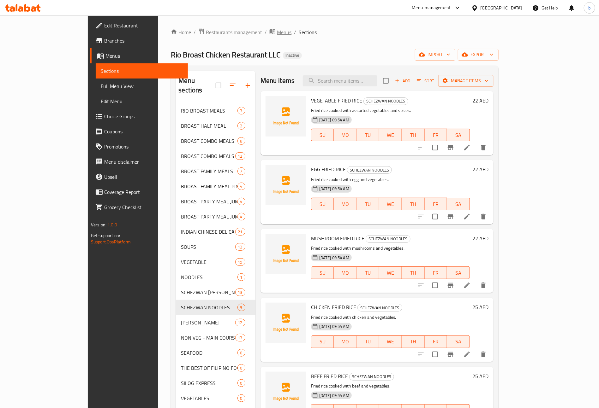
click at [277, 33] on span "Menus" at bounding box center [284, 32] width 15 height 8
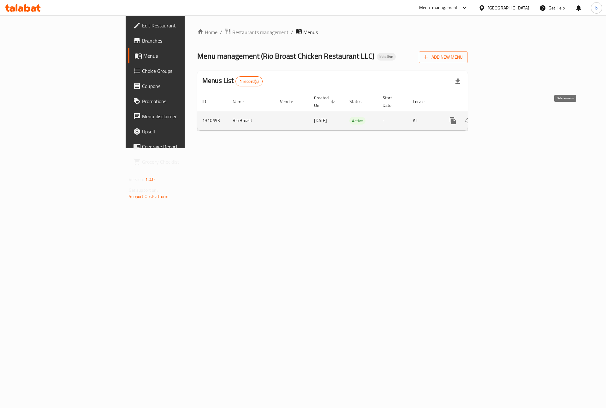
click at [487, 117] on icon "enhanced table" at bounding box center [483, 121] width 8 height 8
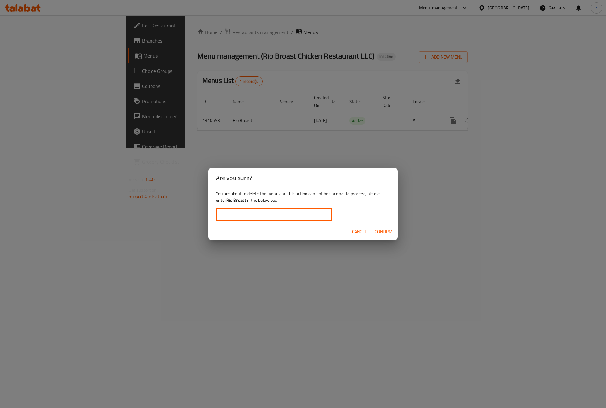
click at [284, 217] on input "text" at bounding box center [274, 215] width 116 height 13
type input "ٌ"
type input "Rio Broast"
click at [386, 233] on span "Confirm" at bounding box center [384, 232] width 18 height 8
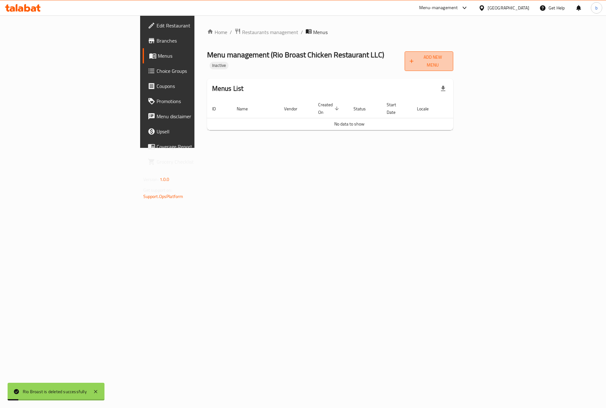
click at [453, 62] on button "Add New Menu" at bounding box center [429, 61] width 49 height 20
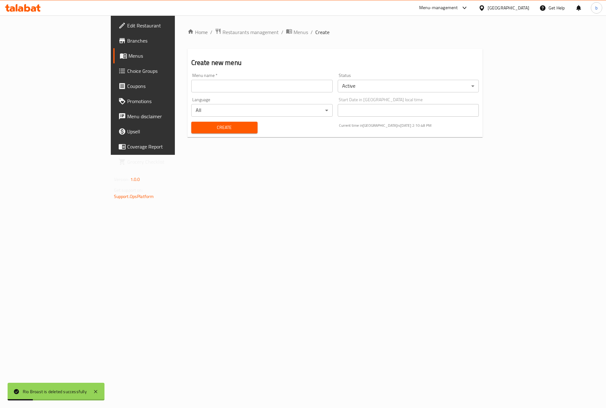
click at [289, 92] on input "text" at bounding box center [261, 86] width 141 height 13
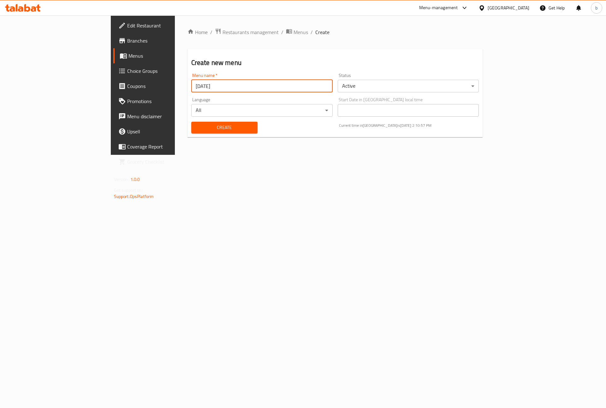
type input "9/9/2025"
click at [191, 122] on button "Create" at bounding box center [224, 128] width 66 height 12
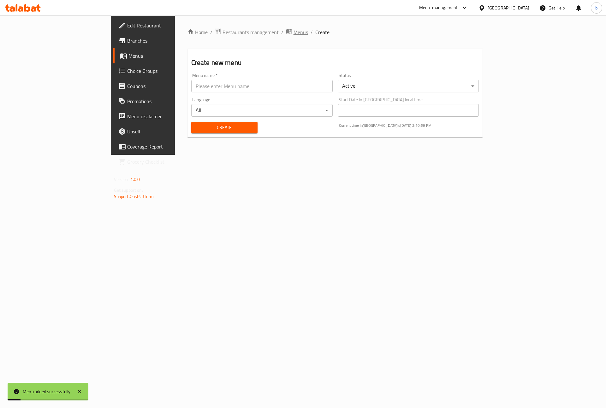
click at [294, 30] on span "Menus" at bounding box center [301, 32] width 15 height 8
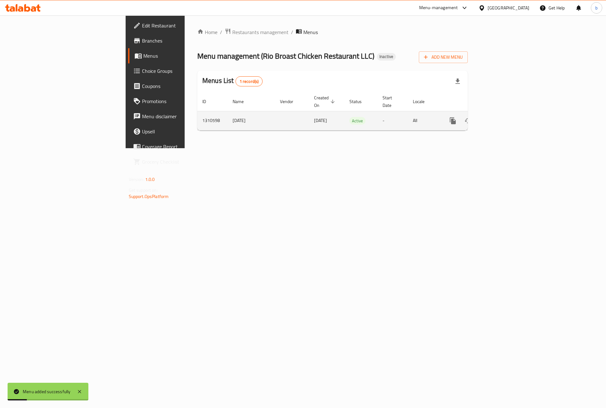
click at [506, 114] on link "enhanced table" at bounding box center [498, 120] width 15 height 15
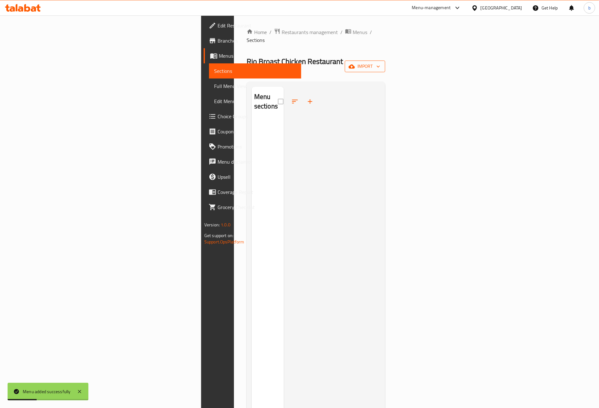
click at [380, 62] on span "import" at bounding box center [365, 66] width 30 height 8
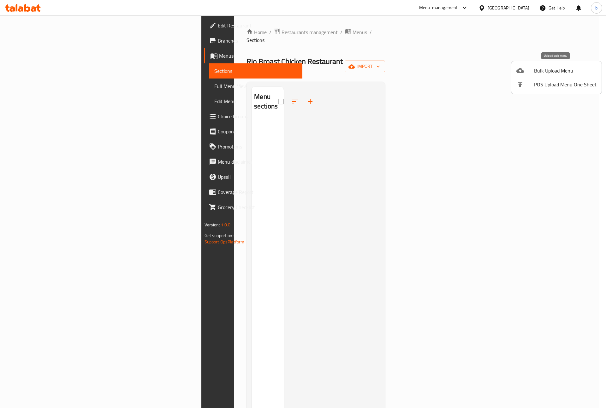
click at [536, 71] on span "Bulk Upload Menu" at bounding box center [565, 71] width 62 height 8
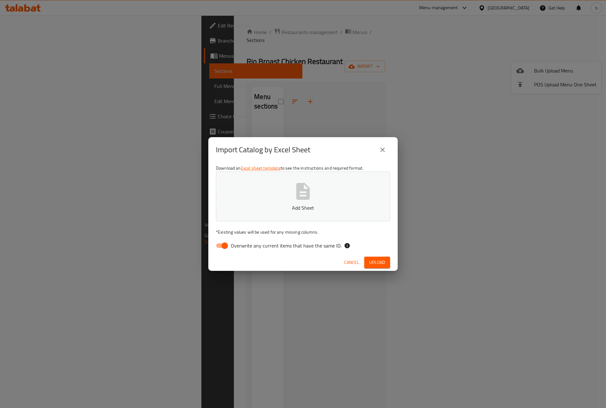
click at [223, 249] on input "Overwrite any current items that have the same ID." at bounding box center [225, 246] width 36 height 12
checkbox input "false"
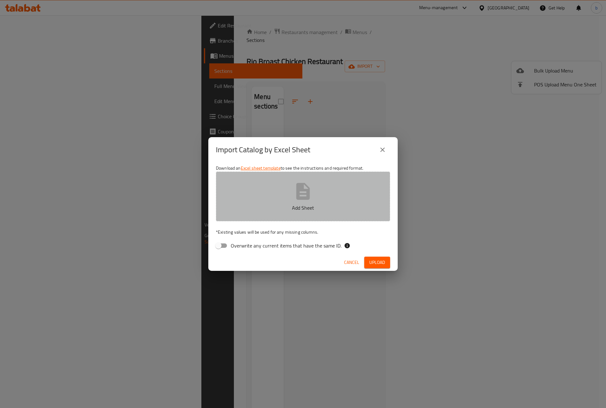
click at [255, 200] on button "Add Sheet" at bounding box center [303, 197] width 174 height 50
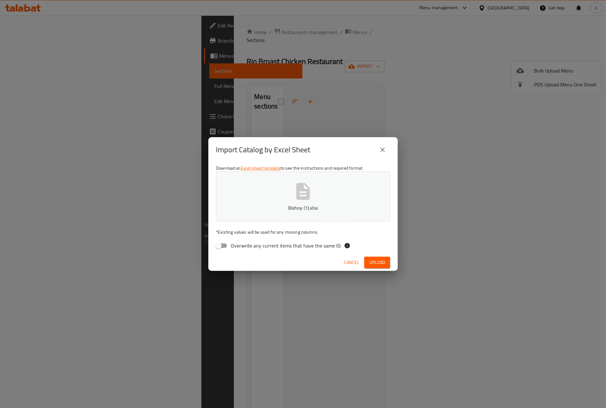
click at [389, 265] on button "Upload" at bounding box center [377, 263] width 26 height 12
click at [383, 260] on span "Upload" at bounding box center [377, 263] width 16 height 8
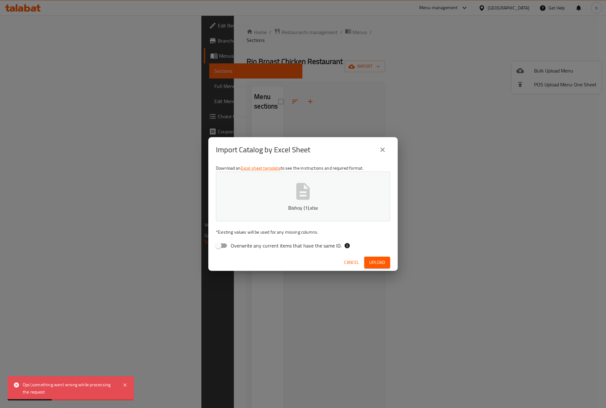
click at [374, 153] on div "Import Catalog by Excel Sheet" at bounding box center [303, 149] width 174 height 15
click at [377, 146] on button "close" at bounding box center [382, 149] width 15 height 15
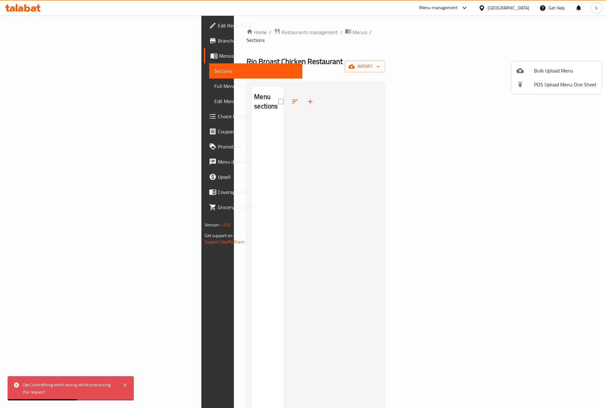
click at [476, 209] on div at bounding box center [303, 204] width 606 height 408
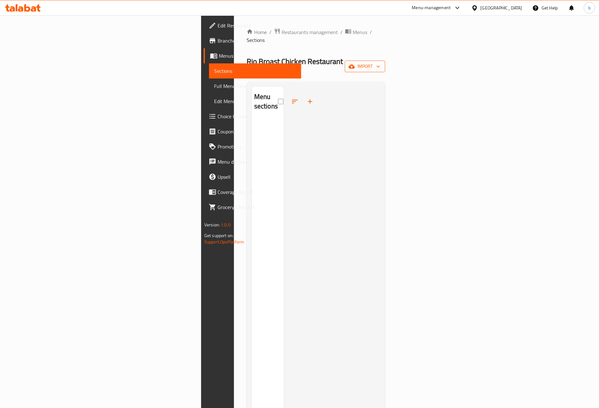
click at [380, 62] on span "import" at bounding box center [365, 66] width 30 height 8
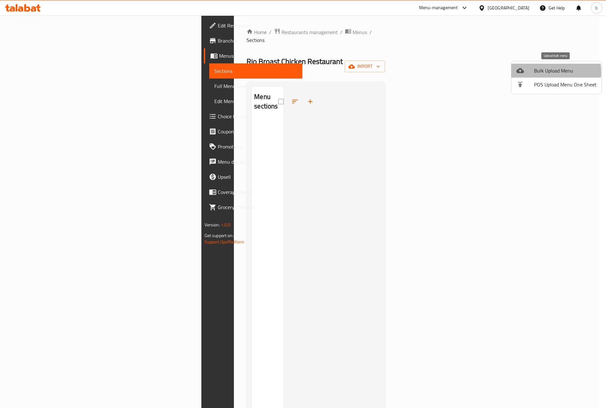
click at [545, 72] on span "Bulk Upload Menu" at bounding box center [565, 71] width 62 height 8
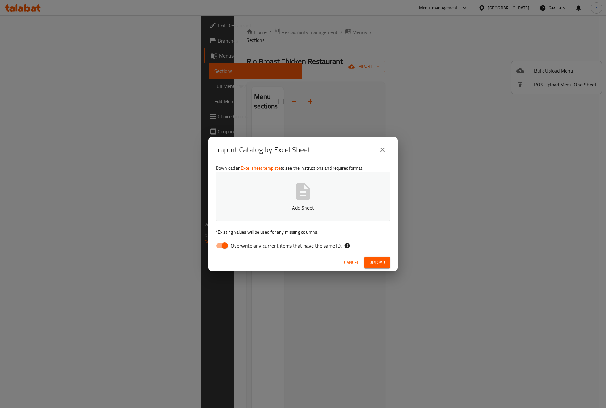
click at [222, 245] on input "Overwrite any current items that have the same ID." at bounding box center [225, 246] width 36 height 12
checkbox input "false"
click at [287, 205] on p "Add Sheet" at bounding box center [303, 208] width 155 height 8
click at [385, 263] on button "Upload" at bounding box center [377, 263] width 26 height 12
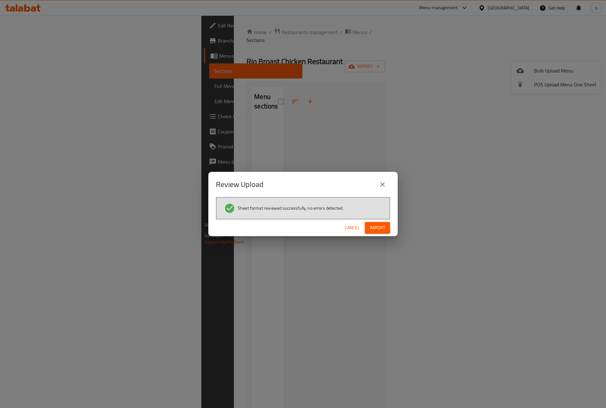
click at [379, 227] on span "Import" at bounding box center [377, 228] width 15 height 8
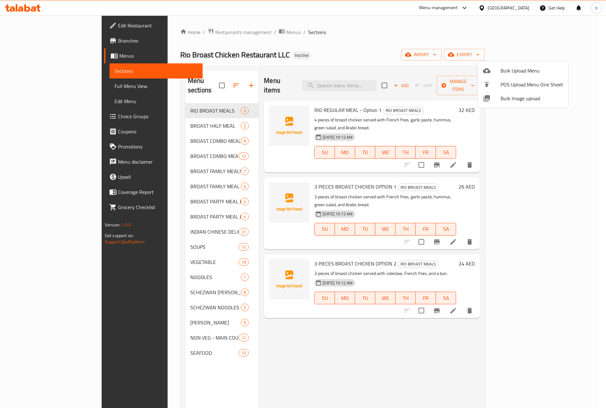
click at [378, 44] on div at bounding box center [303, 204] width 606 height 408
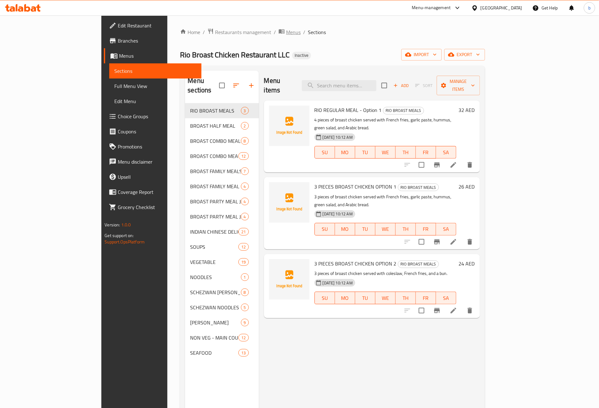
click at [286, 36] on span "Menus" at bounding box center [293, 32] width 15 height 8
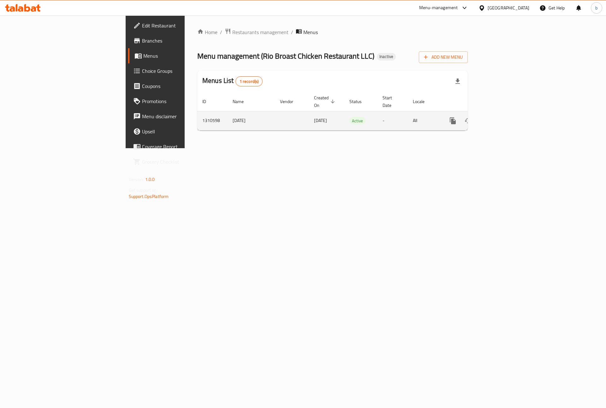
click at [485, 118] on icon "enhanced table" at bounding box center [483, 121] width 4 height 6
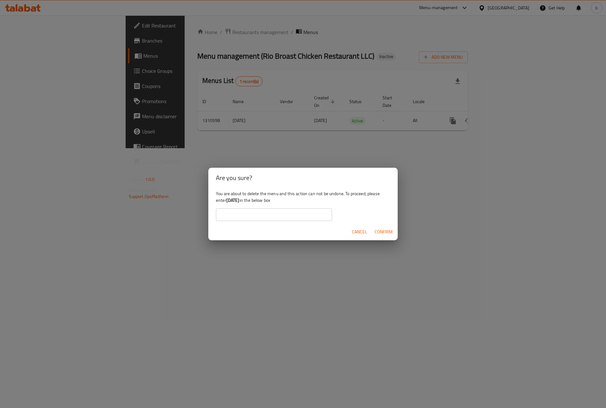
click at [263, 211] on input "text" at bounding box center [274, 215] width 116 height 13
type input "9/9/2025"
click at [389, 234] on span "Confirm" at bounding box center [384, 232] width 18 height 8
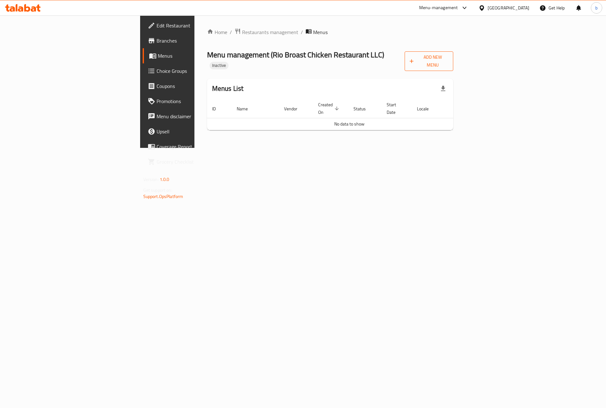
click at [448, 61] on span "Add New Menu" at bounding box center [429, 61] width 39 height 16
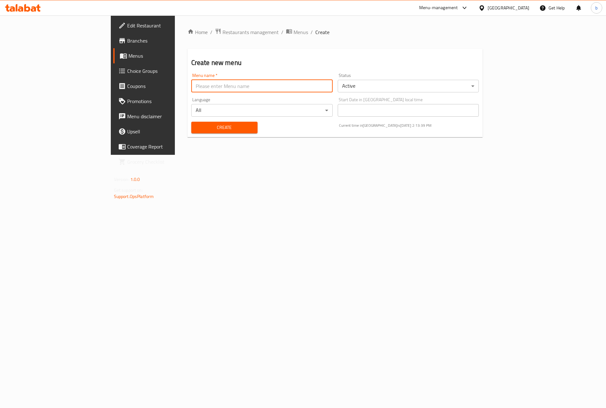
click at [191, 90] on input "text" at bounding box center [261, 86] width 141 height 13
type input "Rioo"
click at [197, 128] on span "Create" at bounding box center [224, 128] width 56 height 8
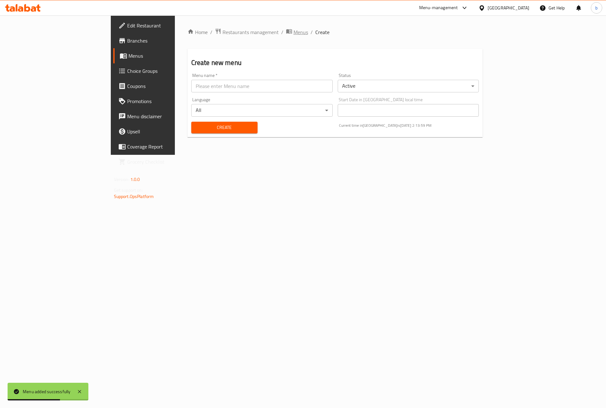
click at [294, 29] on span "Menus" at bounding box center [301, 32] width 15 height 8
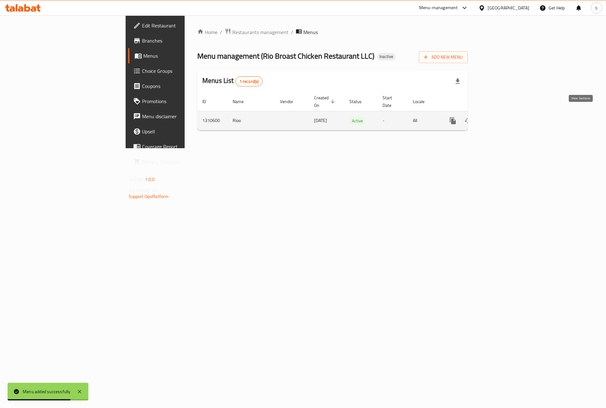
click at [506, 118] on link "enhanced table" at bounding box center [498, 120] width 15 height 15
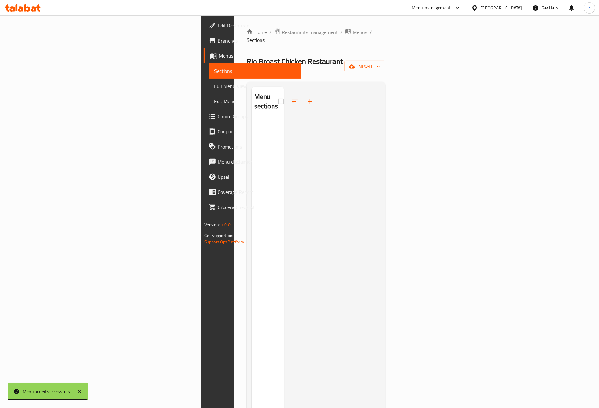
click at [385, 61] on button "import" at bounding box center [365, 67] width 40 height 12
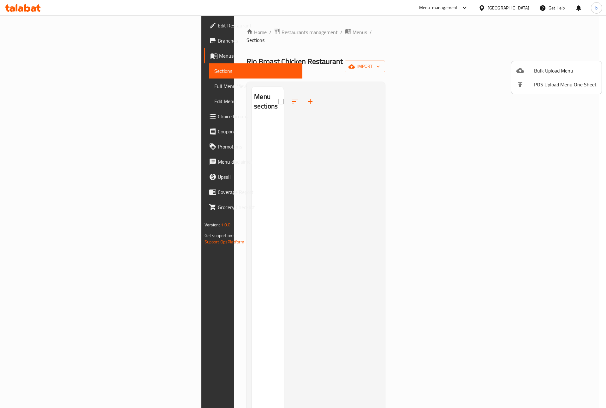
click at [574, 64] on li "Bulk Upload Menu" at bounding box center [556, 71] width 90 height 14
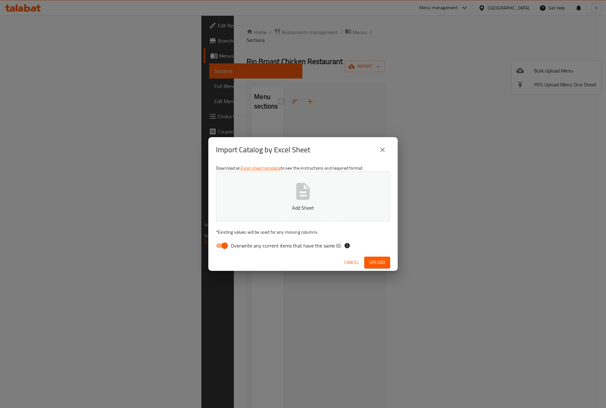
click at [227, 246] on input "Overwrite any current items that have the same ID." at bounding box center [225, 246] width 36 height 12
checkbox input "false"
click at [313, 193] on button "Add Sheet" at bounding box center [303, 197] width 174 height 50
click at [376, 259] on span "Upload" at bounding box center [377, 263] width 16 height 8
drag, startPoint x: 383, startPoint y: 153, endPoint x: 328, endPoint y: 315, distance: 171.3
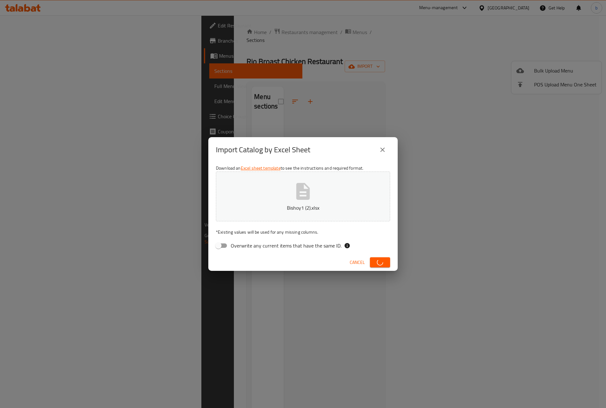
click at [328, 315] on div "Import Catalog by Excel Sheet Download an Excel sheet template to see the instr…" at bounding box center [303, 204] width 606 height 408
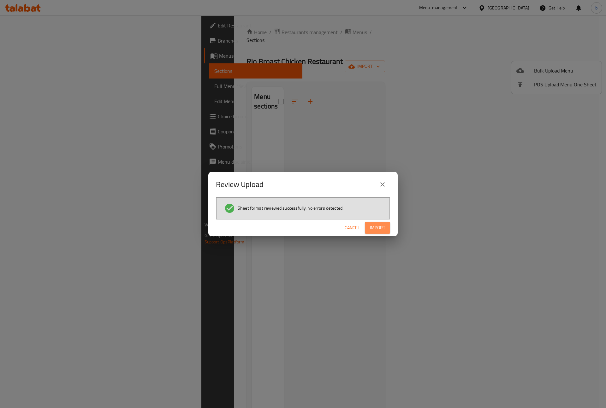
click at [381, 227] on span "Import" at bounding box center [377, 228] width 15 height 8
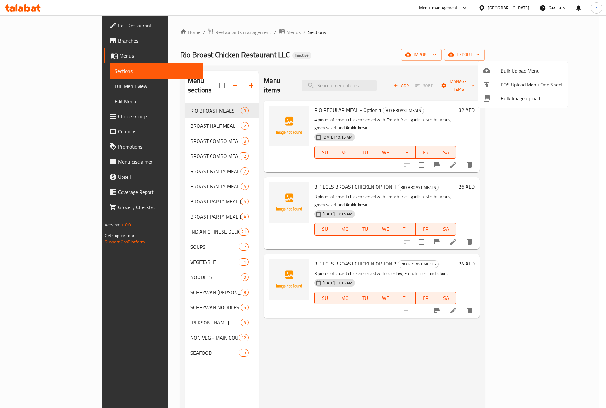
click at [40, 84] on div at bounding box center [303, 204] width 606 height 408
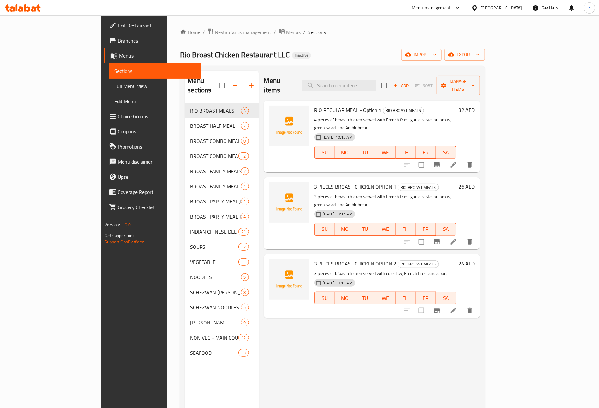
drag, startPoint x: 40, startPoint y: 84, endPoint x: 170, endPoint y: 3, distance: 154.0
click at [114, 84] on span "Full Menu View" at bounding box center [155, 86] width 82 height 8
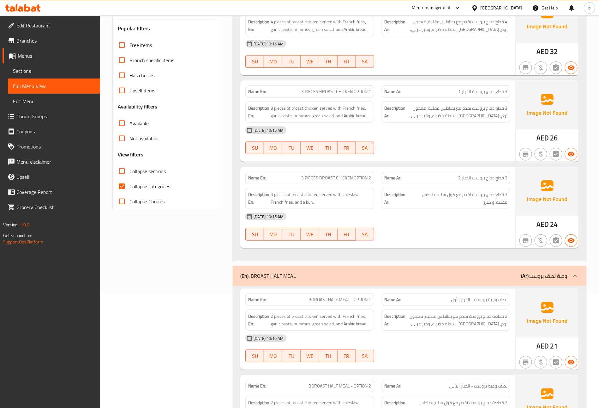
scroll to position [47, 0]
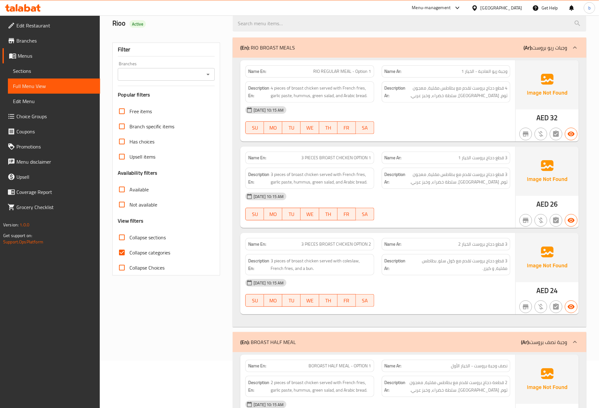
click at [126, 255] on input "Collapse categories" at bounding box center [121, 252] width 15 height 15
checkbox input "false"
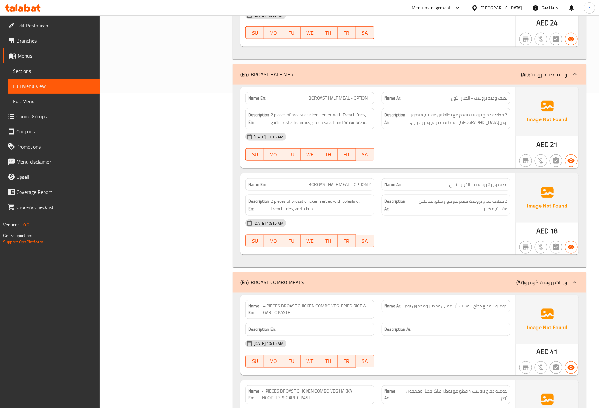
scroll to position [0, 0]
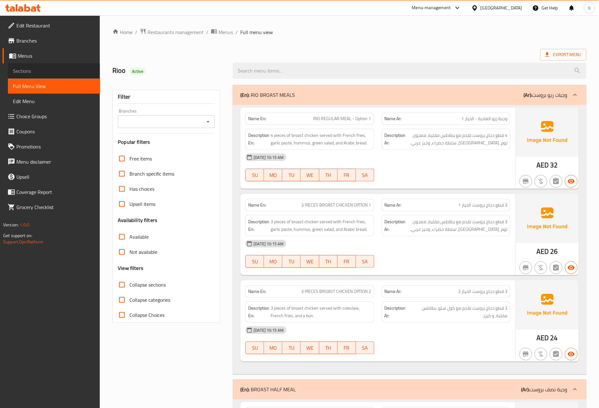
click at [31, 69] on span "Sections" at bounding box center [54, 71] width 82 height 8
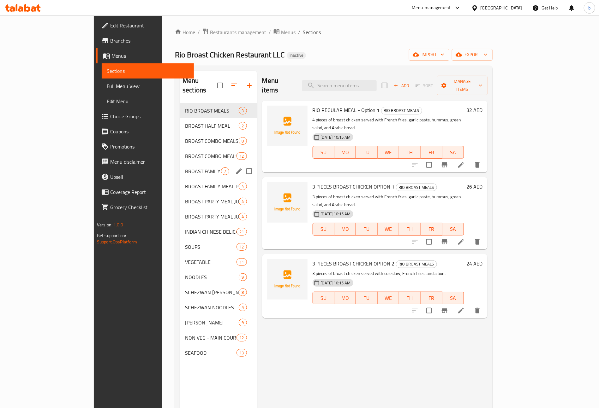
click at [180, 168] on div "BROAST FAMILY MEALS 7" at bounding box center [218, 171] width 77 height 15
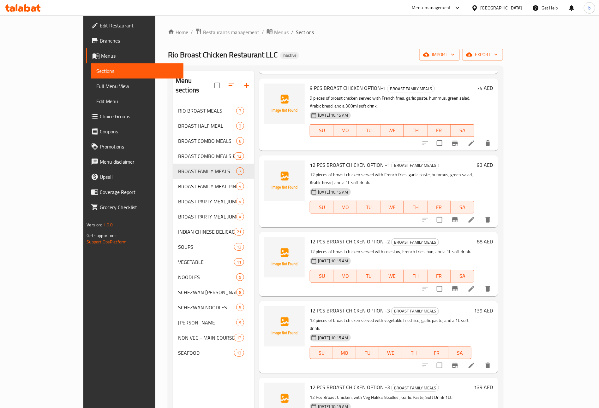
click at [96, 86] on span "Full Menu View" at bounding box center [137, 86] width 82 height 8
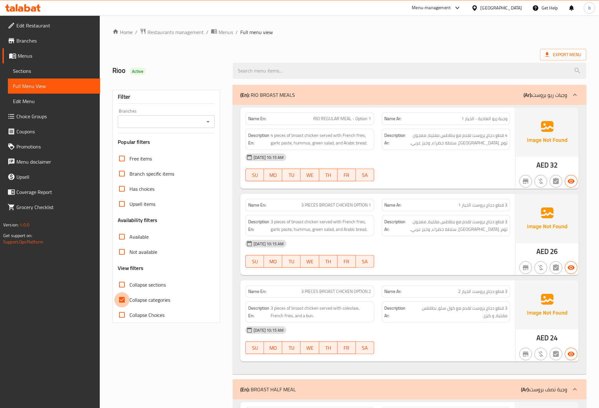
click at [124, 302] on input "Collapse categories" at bounding box center [121, 300] width 15 height 15
checkbox input "false"
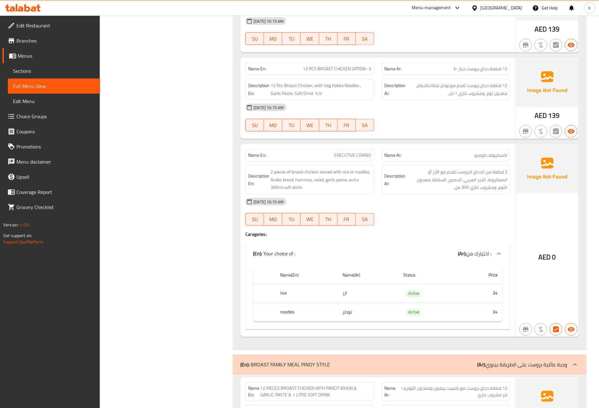
scroll to position [2847, 0]
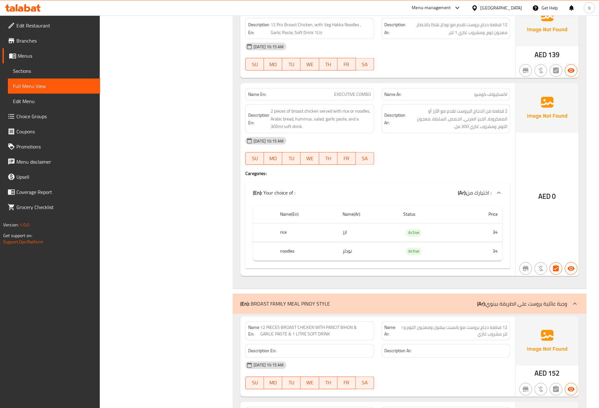
click at [23, 26] on span "Edit Restaurant" at bounding box center [55, 26] width 79 height 8
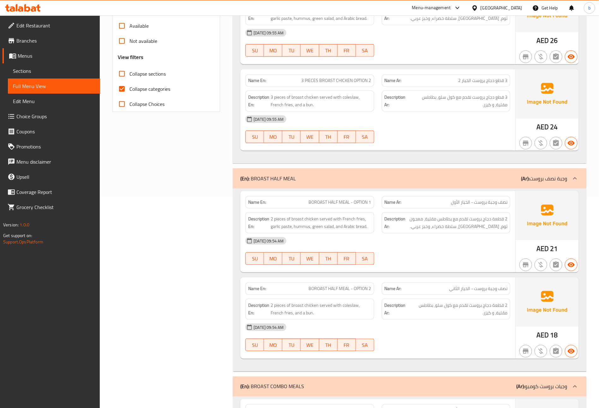
scroll to position [142, 0]
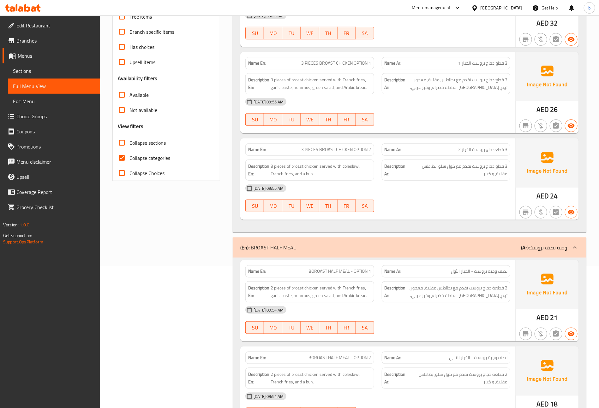
click at [121, 157] on input "Collapse categories" at bounding box center [121, 158] width 15 height 15
checkbox input "false"
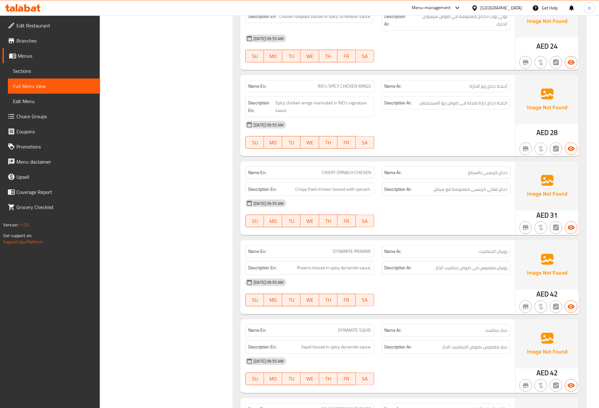
scroll to position [5113, 0]
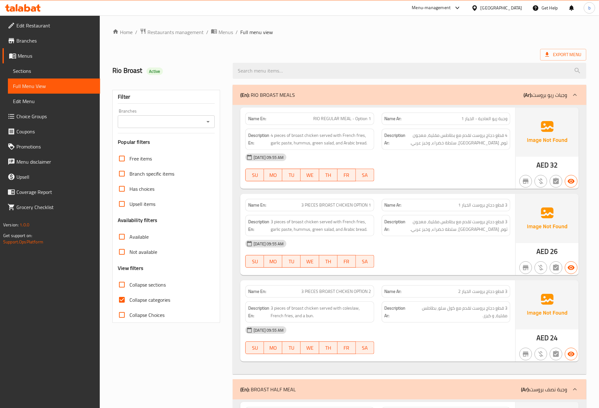
click at [120, 299] on input "Collapse categories" at bounding box center [121, 300] width 15 height 15
checkbox input "false"
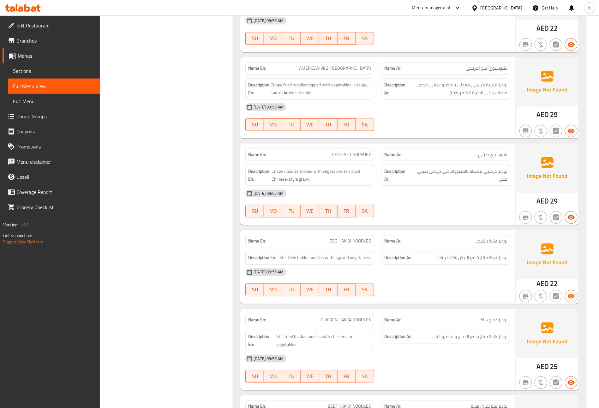
scroll to position [7906, 0]
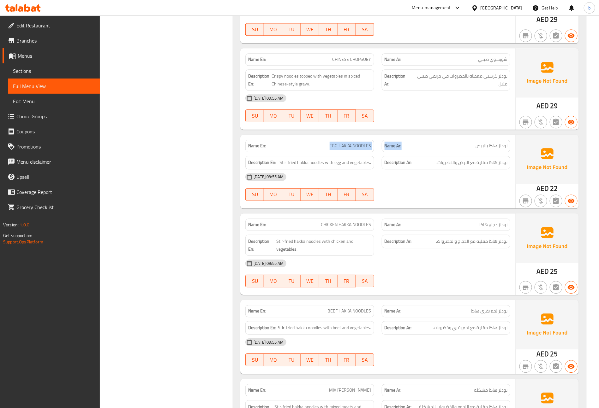
drag, startPoint x: 326, startPoint y: 191, endPoint x: 401, endPoint y: 198, distance: 75.7
click at [401, 156] on div "Name En: EGG HAKKA NOODLES Name Ar: نودلز هاكا بالبيض" at bounding box center [377, 146] width 272 height 20
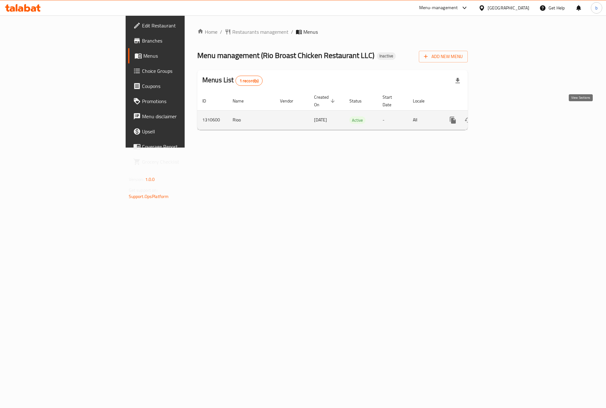
click at [502, 116] on icon "enhanced table" at bounding box center [499, 120] width 8 height 8
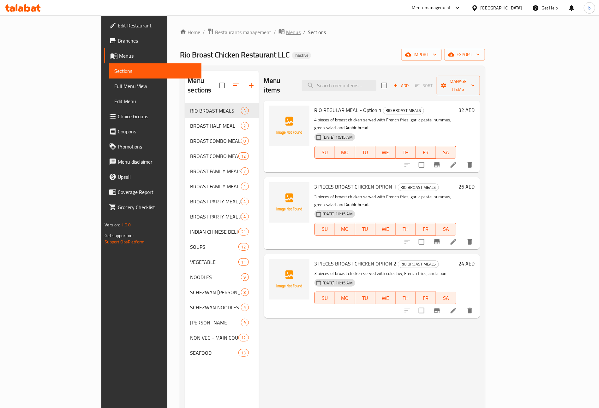
click at [286, 32] on span "Menus" at bounding box center [293, 32] width 15 height 8
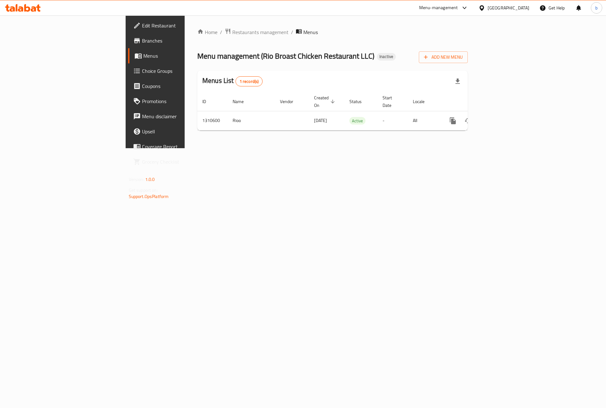
click at [142, 23] on span "Edit Restaurant" at bounding box center [182, 26] width 80 height 8
